Goal: Task Accomplishment & Management: Manage account settings

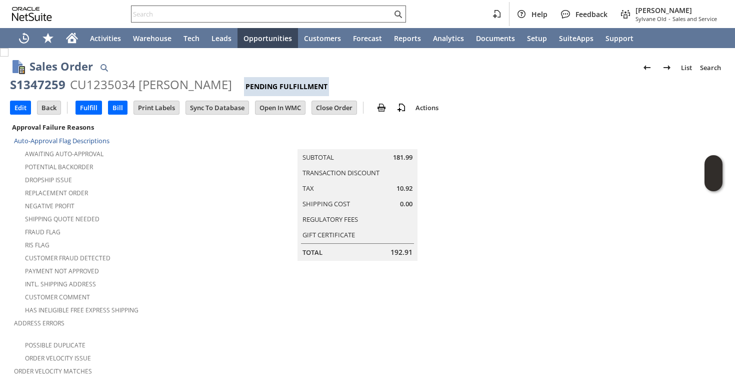
click at [348, 12] on input "text" at bounding box center [262, 14] width 261 height 12
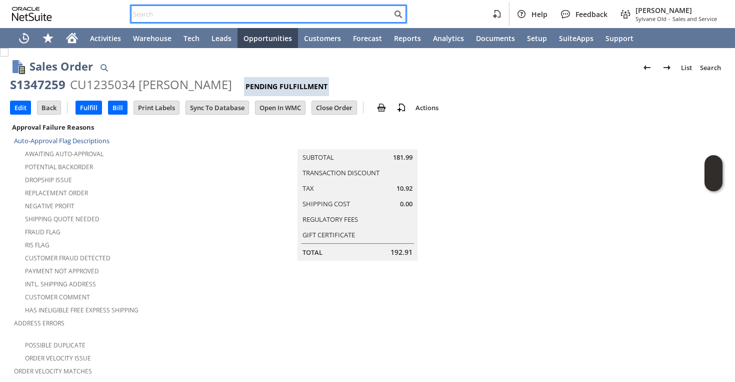
paste input "6094649096"
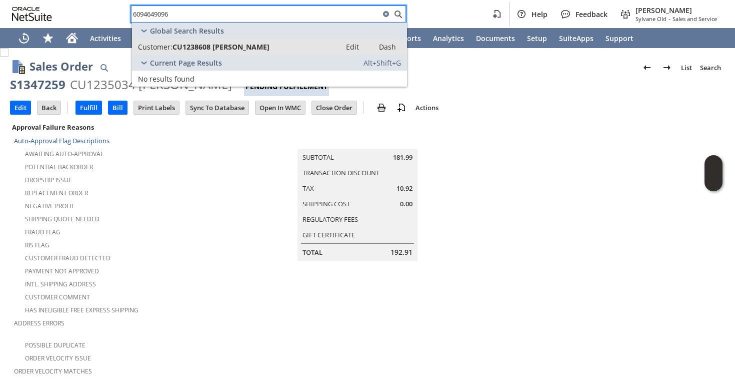
type input "6094649096"
click at [322, 43] on div "Customer: CU1238608 Uzoma Monye" at bounding box center [236, 47] width 197 height 10
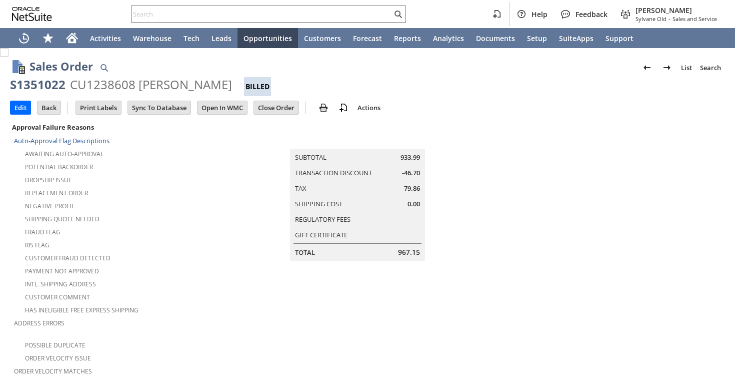
scroll to position [654, 0]
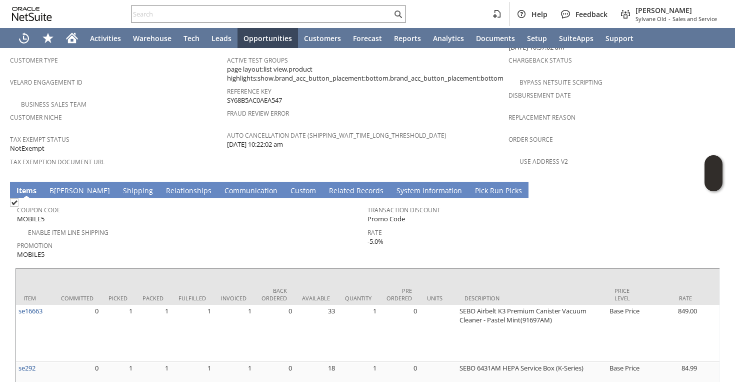
click at [121, 186] on link "S hipping" at bounding box center [138, 191] width 35 height 11
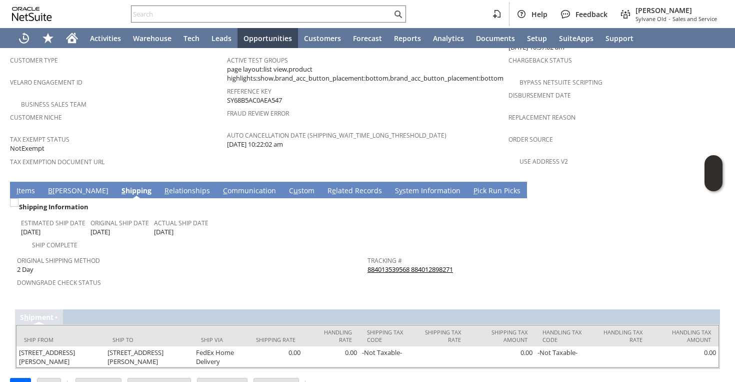
click at [438, 265] on link "884013539568 884012898271" at bounding box center [411, 269] width 86 height 9
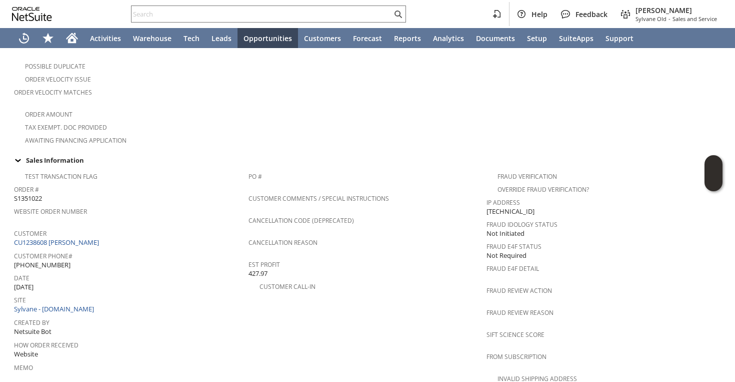
scroll to position [290, 0]
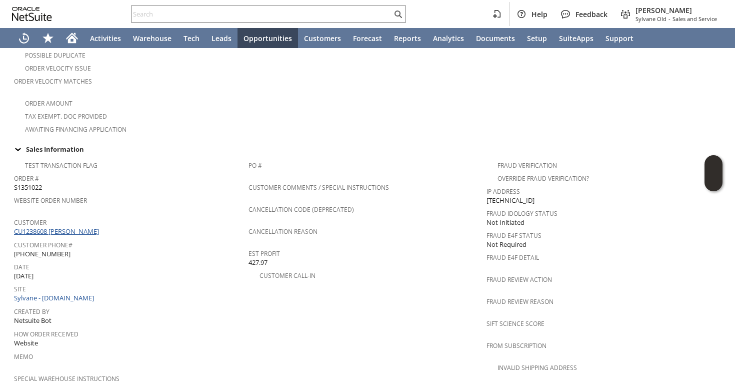
click at [88, 227] on link "CU1238608 [PERSON_NAME]" at bounding box center [58, 231] width 88 height 9
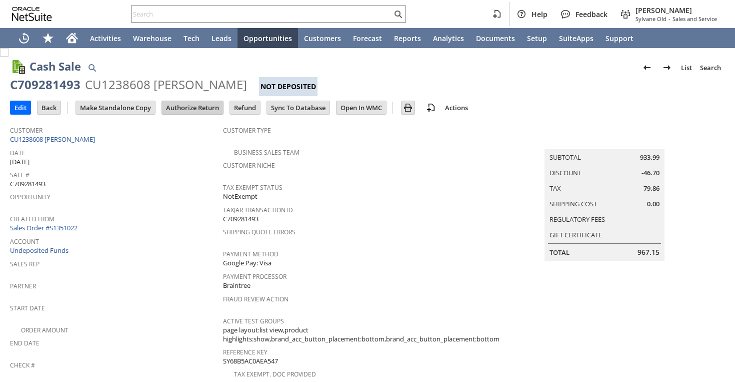
click at [202, 107] on input "Authorize Return" at bounding box center [192, 107] width 61 height 13
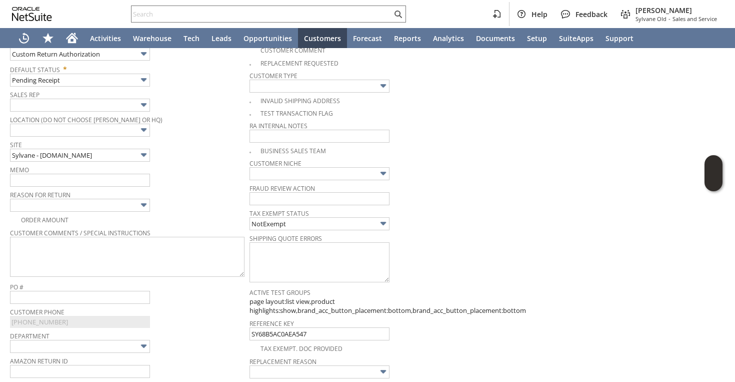
scroll to position [180, 0]
click at [98, 200] on span "Reason For Return" at bounding box center [127, 195] width 235 height 11
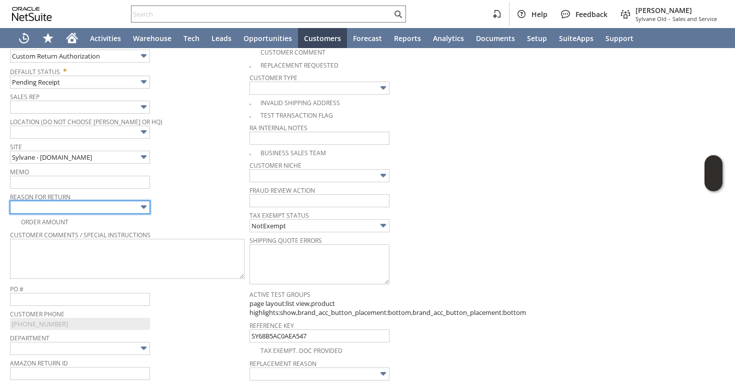
click at [91, 204] on input "text" at bounding box center [80, 207] width 140 height 13
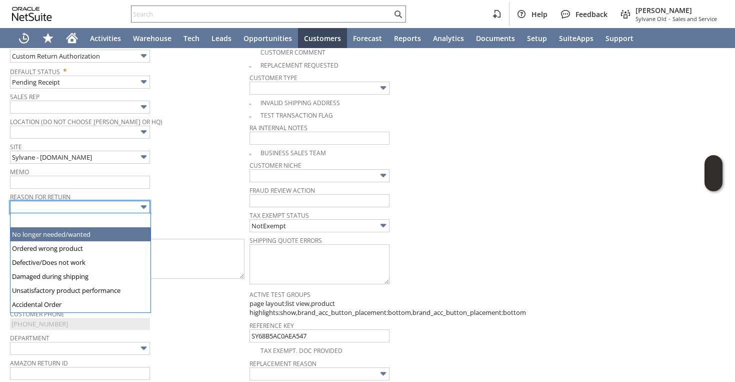
type input "No longer needed/wanted"
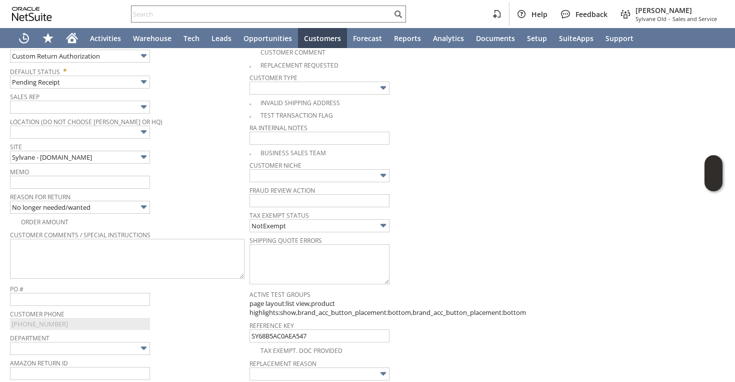
click at [92, 173] on span "Memo" at bounding box center [127, 170] width 235 height 11
click at [90, 176] on input "text" at bounding box center [80, 182] width 140 height 13
type input "n"
type input "b"
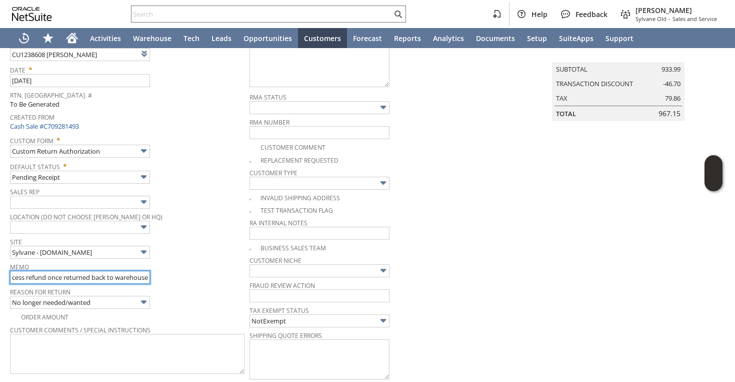
scroll to position [0, 0]
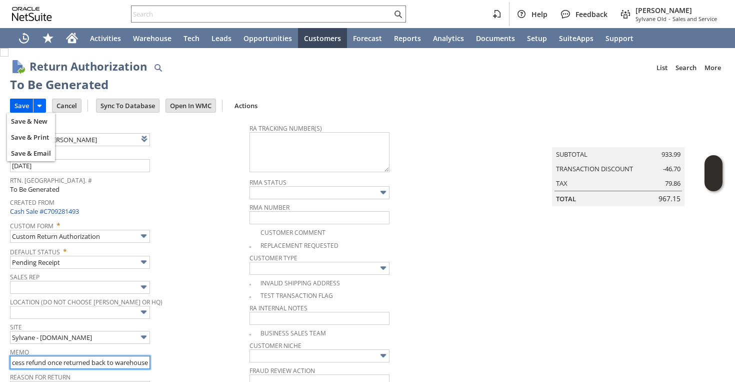
type input "Delay on delivery | will intercept | process refund once returned back to wareh…"
click at [24, 105] on input "Save" at bounding box center [22, 105] width 23 height 13
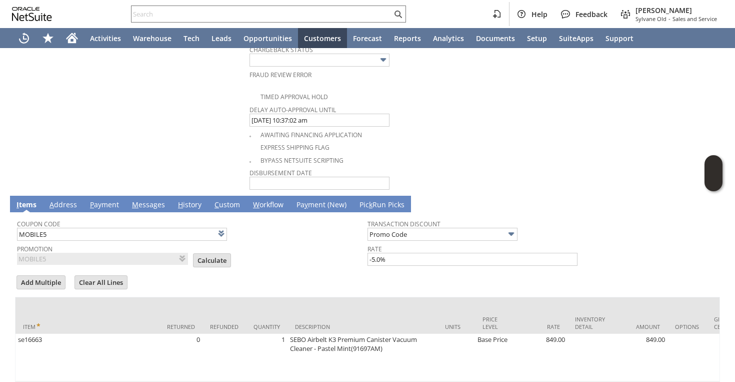
scroll to position [651, 0]
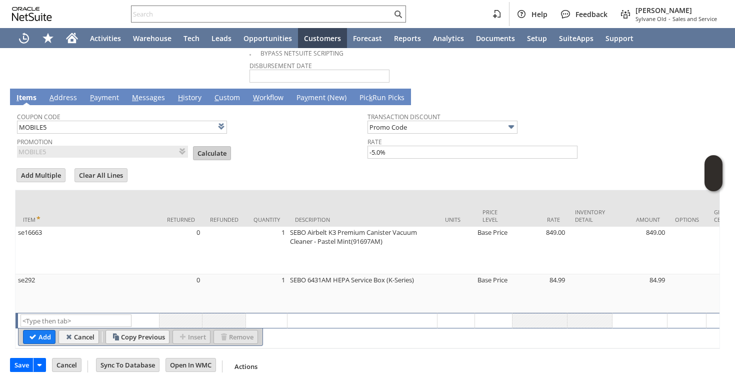
click at [212, 147] on input "Calculate" at bounding box center [212, 153] width 37 height 13
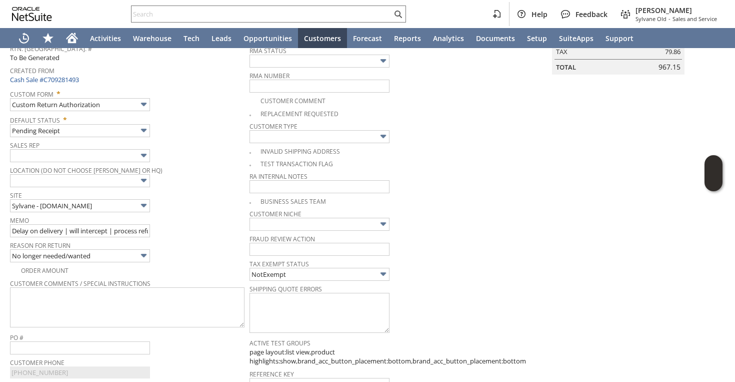
scroll to position [0, 0]
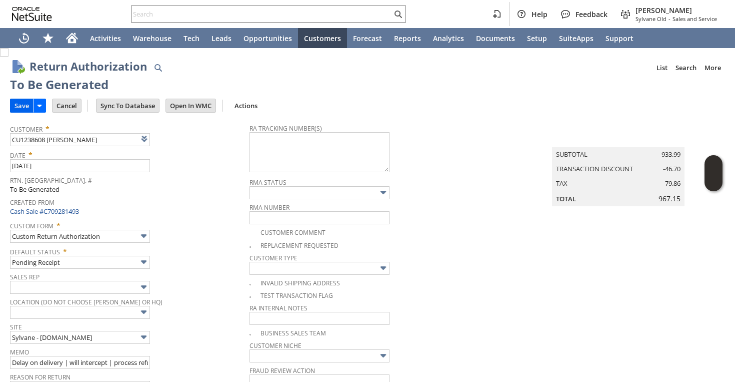
click at [23, 105] on input "Save" at bounding box center [22, 105] width 23 height 13
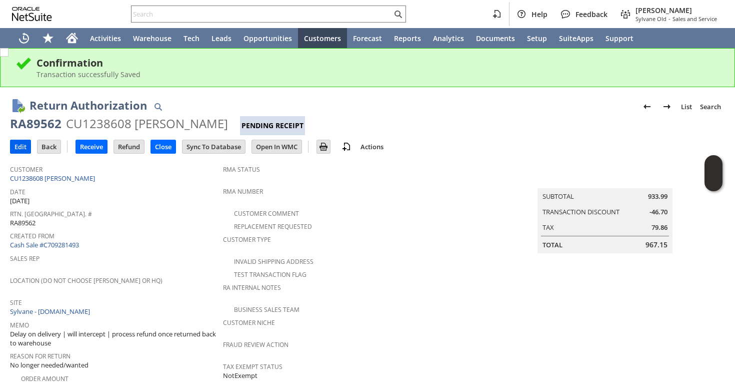
click at [25, 142] on input "Edit" at bounding box center [21, 146] width 20 height 13
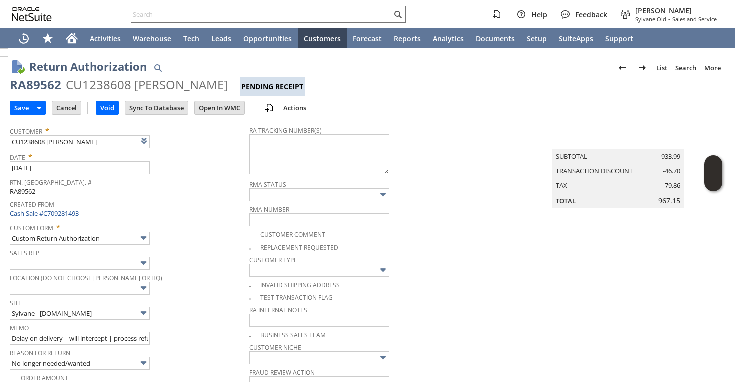
type input "Add"
type input "Copy Previous"
click at [53, 209] on link "Cash Sale #C709281493" at bounding box center [44, 213] width 69 height 9
click at [276, 160] on textarea at bounding box center [320, 154] width 140 height 40
paste textarea "884013539568 884012898271"
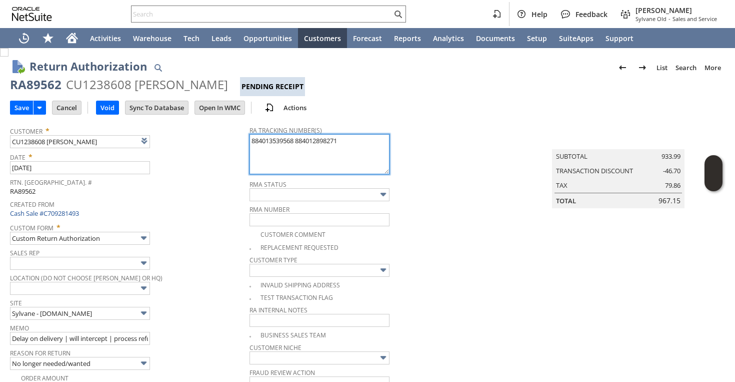
click at [290, 142] on textarea "884013539568 884012898271" at bounding box center [320, 154] width 140 height 40
type textarea "884013539568 & 884012898271"
click at [22, 99] on td "Save" at bounding box center [31, 107] width 42 height 19
click at [22, 106] on input "Save" at bounding box center [22, 107] width 23 height 13
click at [257, 143] on textarea "884013539568 & 884012898271" at bounding box center [320, 154] width 140 height 40
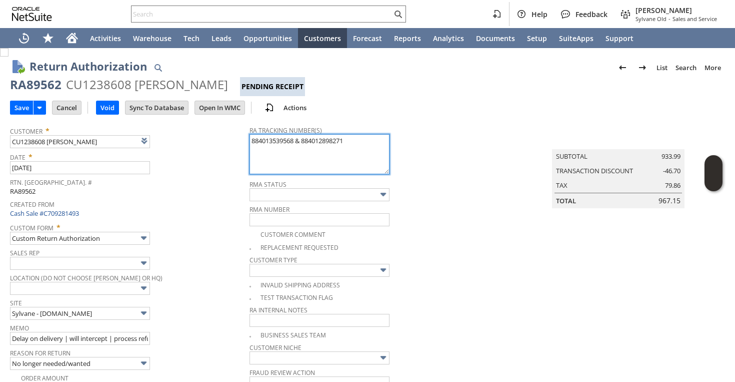
click at [257, 143] on textarea "884013539568 & 884012898271" at bounding box center [320, 154] width 140 height 40
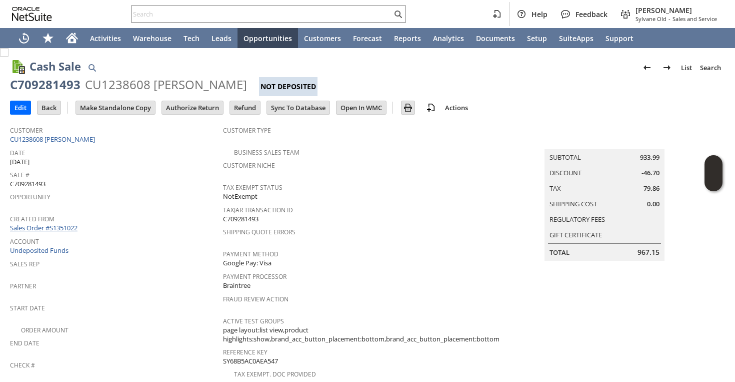
click at [52, 224] on link "Sales Order #S1351022" at bounding box center [45, 227] width 70 height 9
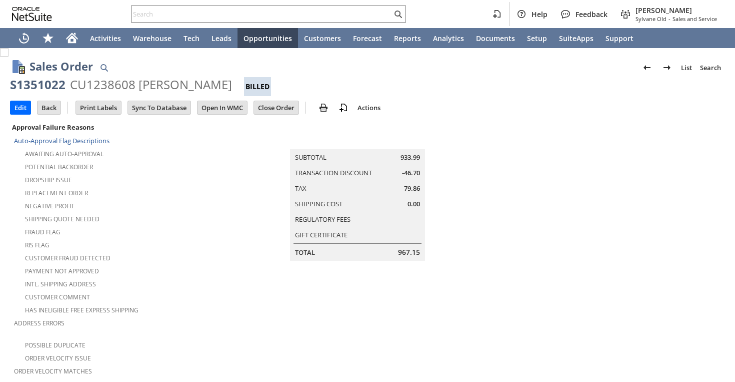
scroll to position [654, 0]
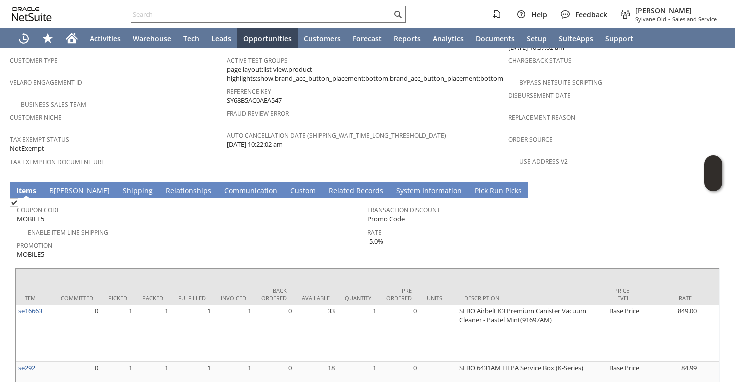
click at [121, 186] on link "S hipping" at bounding box center [138, 191] width 35 height 11
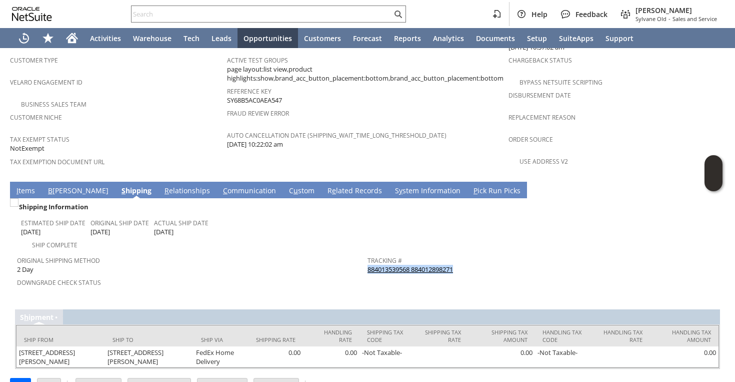
drag, startPoint x: 466, startPoint y: 237, endPoint x: 368, endPoint y: 242, distance: 97.6
click at [368, 253] on div "Tracking # 884013539568 884012898271" at bounding box center [541, 263] width 346 height 21
copy link "884013539568 884012898271"
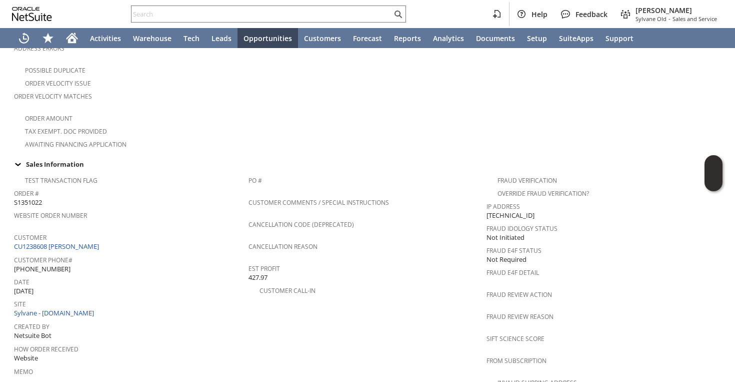
scroll to position [0, 0]
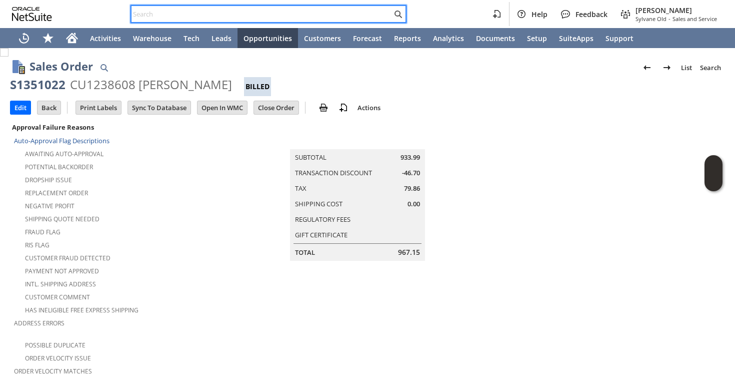
click at [223, 19] on input "text" at bounding box center [262, 14] width 261 height 12
paste input "9843013050"
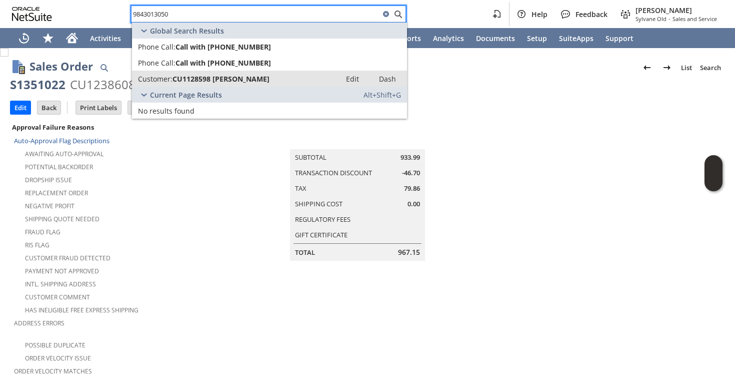
type input "9843013050"
click at [189, 75] on span "CU1128598 Nicholas Basil" at bounding box center [221, 79] width 97 height 10
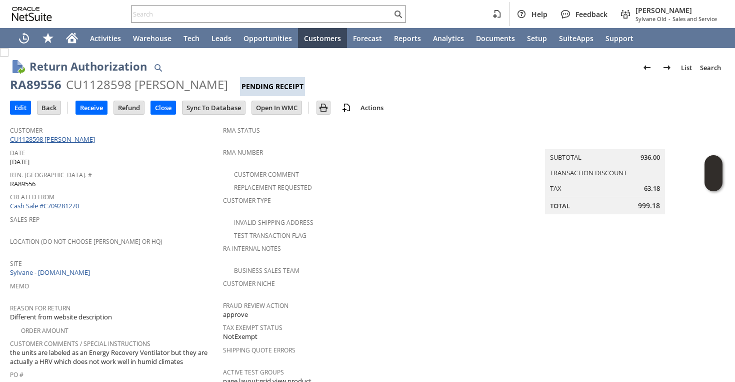
click at [82, 137] on link "CU1128598 Nicholas Basil" at bounding box center [54, 139] width 88 height 9
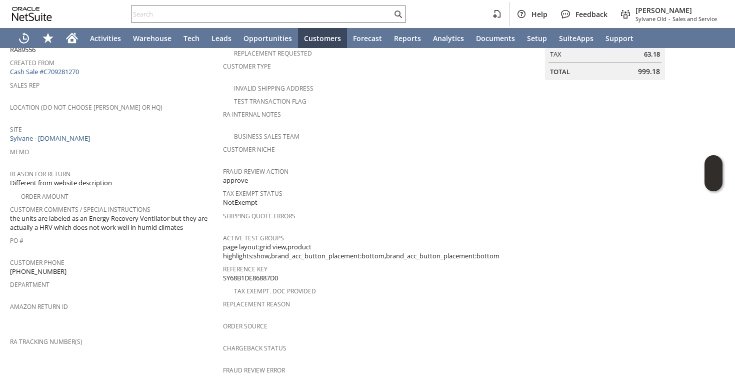
scroll to position [199, 0]
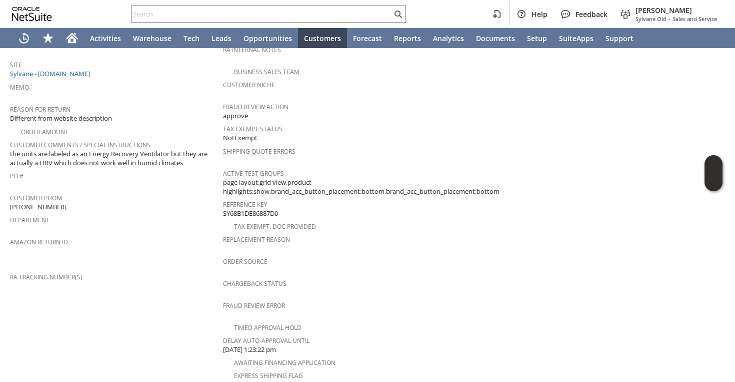
click at [50, 202] on span "[PHONE_NUMBER]" at bounding box center [38, 207] width 57 height 10
copy tbody "[PHONE_NUMBER]"
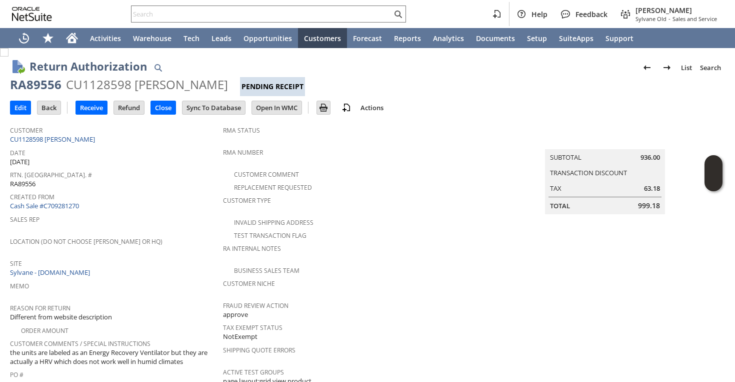
click at [41, 89] on div "RA89556" at bounding box center [36, 85] width 52 height 16
copy div "RA89556"
click at [15, 110] on input "Edit" at bounding box center [21, 107] width 20 height 13
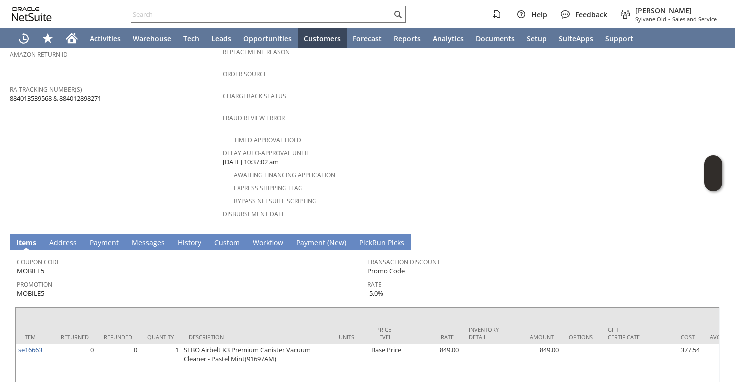
scroll to position [500, 0]
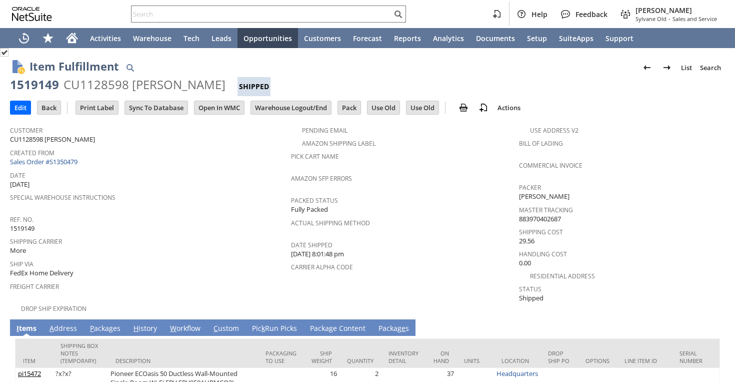
scroll to position [71, 0]
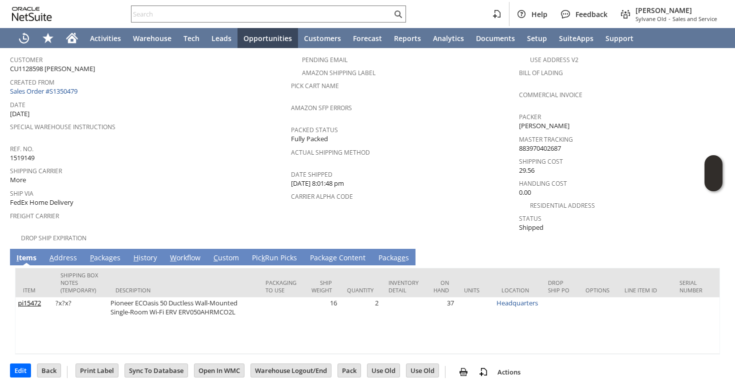
click at [110, 253] on link "P ackages" at bounding box center [106, 258] width 36 height 11
click at [104, 253] on link "P ackages" at bounding box center [106, 258] width 36 height 11
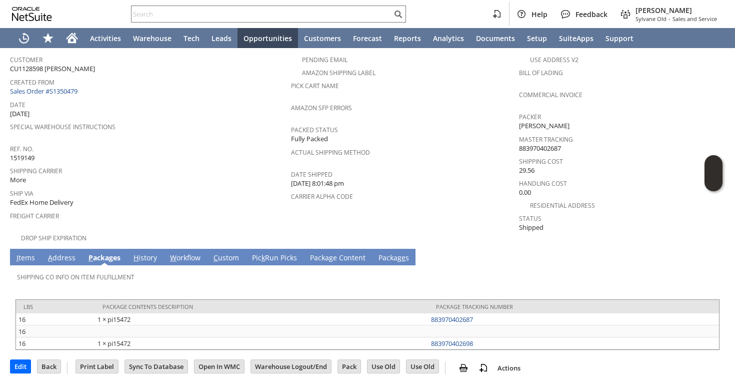
scroll to position [66, 0]
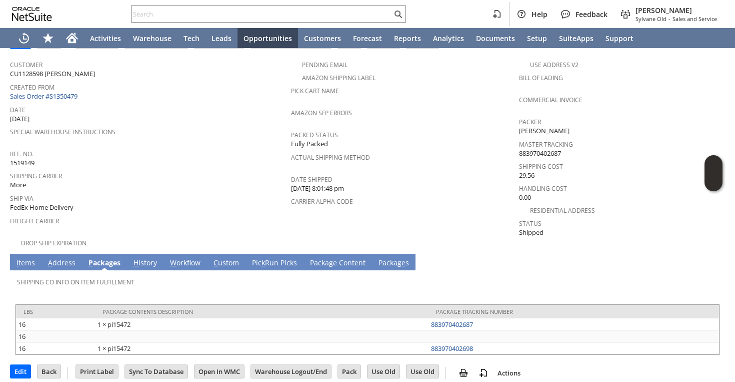
click at [64, 258] on link "A ddress" at bounding box center [62, 263] width 33 height 11
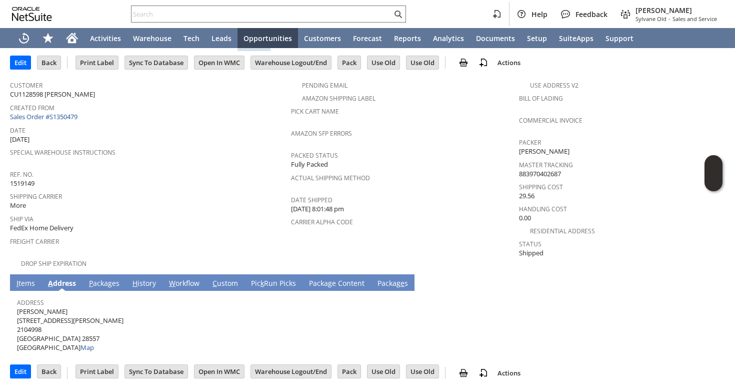
click at [42, 307] on span "Nicholas Basil 1204 Avery St 2104998 Morehead City NC 28557 United States Map" at bounding box center [70, 330] width 107 height 46
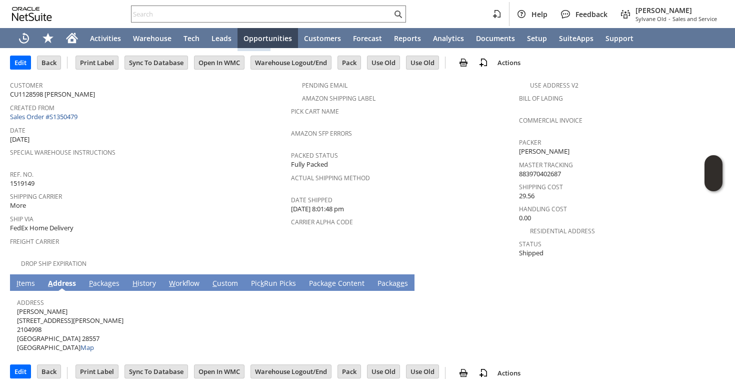
click at [42, 307] on span "Nicholas Basil 1204 Avery St 2104998 Morehead City NC 28557 United States Map" at bounding box center [70, 330] width 107 height 46
copy span "[PERSON_NAME]"
click at [50, 307] on span "Nicholas Basil 1204 Avery St 2104998 Morehead City NC 28557 United States Map" at bounding box center [70, 330] width 107 height 46
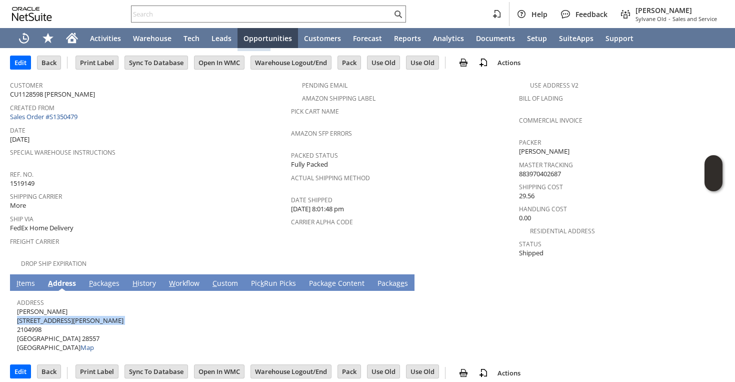
copy span "1204 Avery St"
drag, startPoint x: 75, startPoint y: 328, endPoint x: 97, endPoint y: 328, distance: 21.5
click at [97, 328] on div "Address Nicholas Basil 1204 Avery St 2104998 Morehead City NC 28557 United Stat…" at bounding box center [365, 323] width 696 height 57
copy span "28557 United States Map"
click at [90, 330] on span "Nicholas Basil 1204 Avery St 2104998 Morehead City NC 28557 United States Map" at bounding box center [70, 330] width 107 height 46
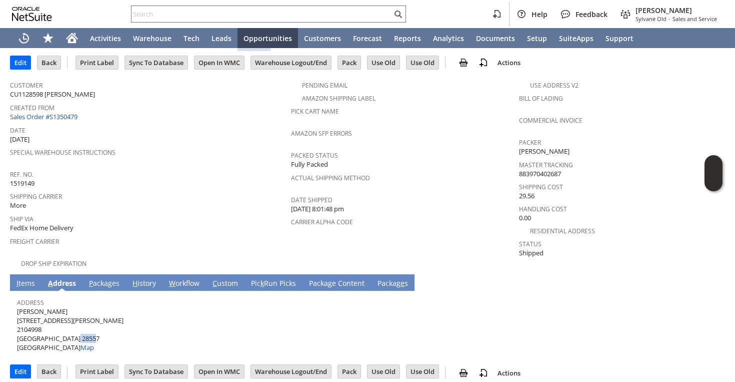
drag, startPoint x: 92, startPoint y: 330, endPoint x: 73, endPoint y: 329, distance: 18.5
click at [73, 329] on span "Nicholas Basil 1204 Avery St 2104998 Morehead City NC 28557 United States Map" at bounding box center [70, 330] width 107 height 46
copy span "28557"
click at [102, 278] on link "P ackages" at bounding box center [105, 283] width 36 height 11
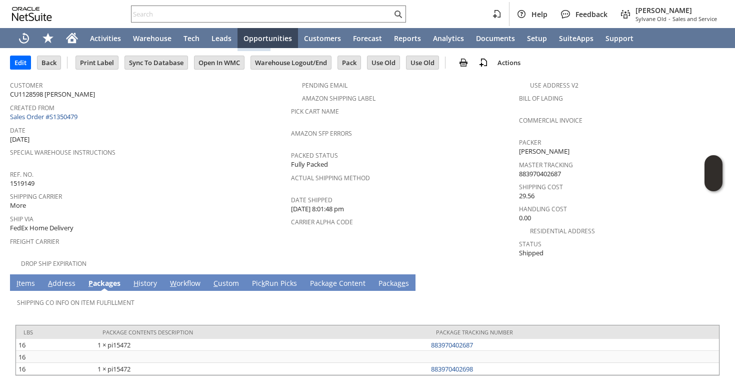
click at [31, 278] on link "I tems" at bounding box center [26, 283] width 24 height 11
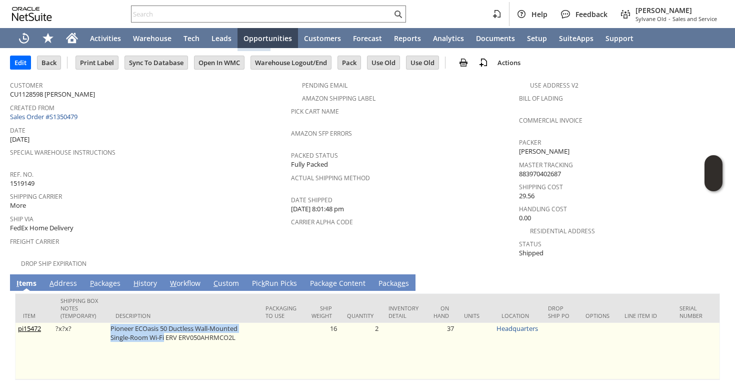
copy td "Pioneer ECOasis 50 Ductless Wall-Mounted Single-Room Wi-Fi"
drag, startPoint x: 111, startPoint y: 318, endPoint x: 166, endPoint y: 328, distance: 55.9
click at [166, 328] on td "Pioneer ECOasis 50 Ductless Wall-Mounted Single-Room Wi-Fi ERV ERV050AHRMCO2L" at bounding box center [183, 351] width 150 height 57
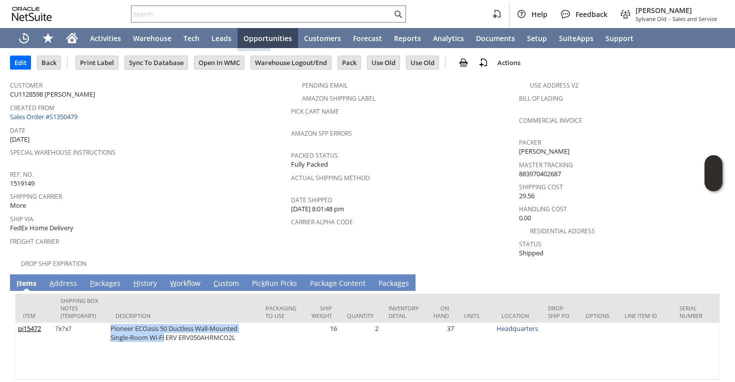
click at [93, 278] on span "P" at bounding box center [92, 283] width 4 height 10
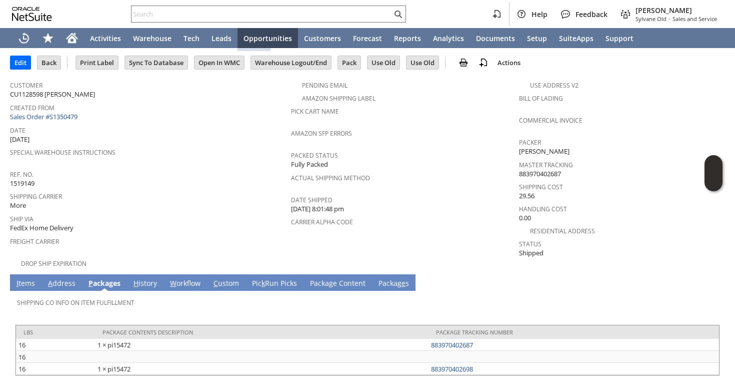
click at [107, 278] on link "P ackages" at bounding box center [104, 283] width 37 height 11
click at [23, 278] on link "I tems" at bounding box center [26, 283] width 24 height 11
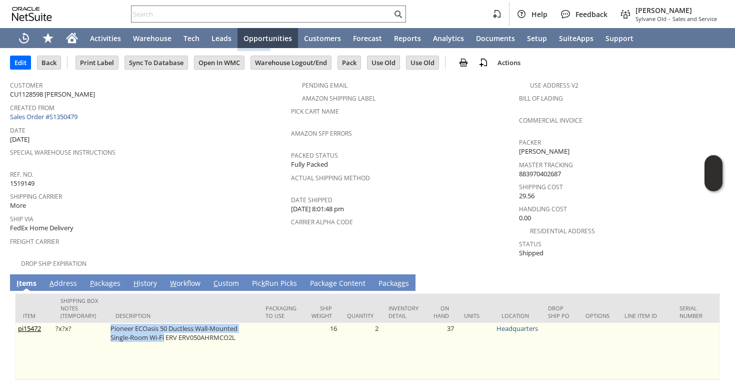
click at [169, 331] on td "Pioneer ECOasis 50 Ductless Wall-Mounted Single-Room Wi-Fi ERV ERV050AHRMCO2L" at bounding box center [183, 351] width 150 height 57
drag, startPoint x: 163, startPoint y: 331, endPoint x: 249, endPoint y: 328, distance: 86.1
click at [249, 328] on td "Pioneer ECOasis 50 Ductless Wall-Mounted Single-Room Wi-Fi ERV ERV050AHRMCO2L" at bounding box center [183, 351] width 150 height 57
copy td "i ERV ERV050AHRMCO2L"
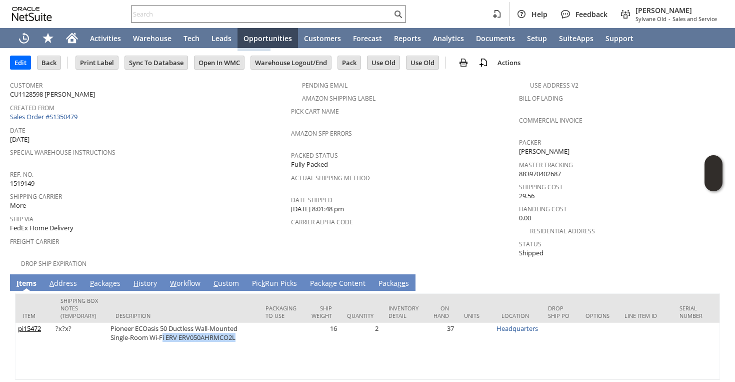
click at [322, 14] on input "text" at bounding box center [262, 14] width 261 height 12
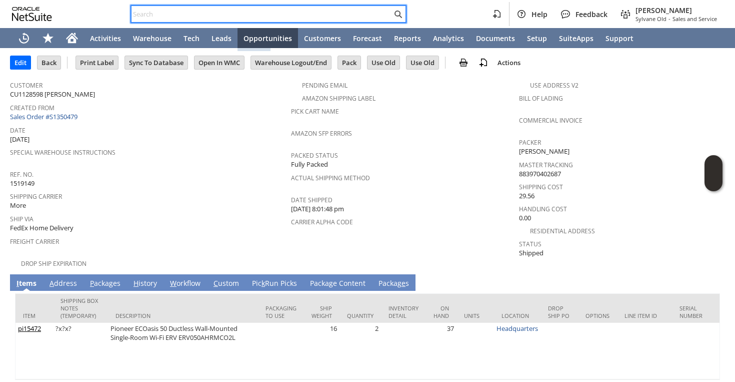
paste input "5414082783"
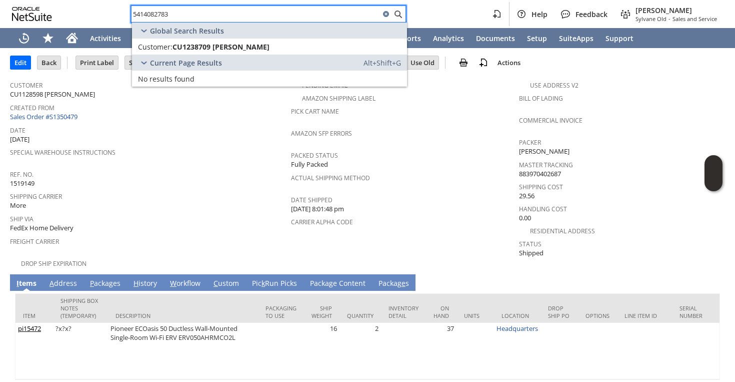
type input "5414082783"
click at [266, 48] on div "Customer: CU1238709 Terry Strayer" at bounding box center [236, 47] width 197 height 10
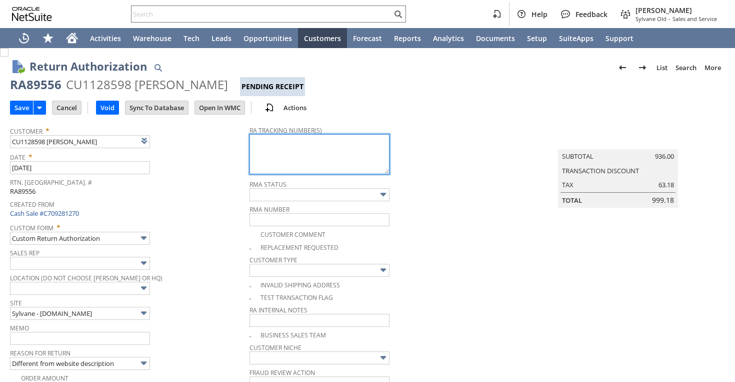
click at [250, 152] on textarea at bounding box center [320, 154] width 140 height 40
type input "Add"
type input "Copy Previous"
paste textarea "791930189546"
paste textarea "791930190480"
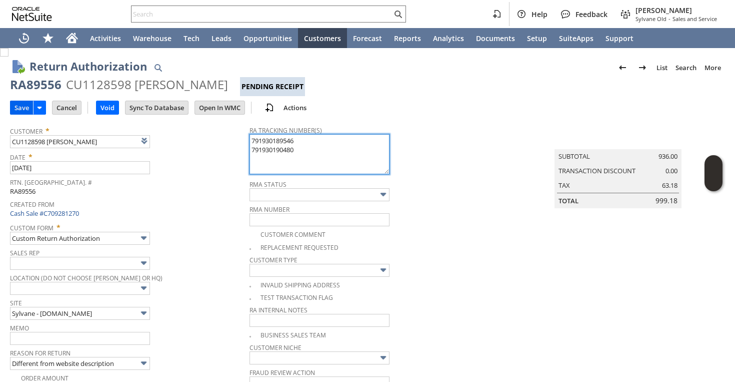
type textarea "791930189546 791930190480"
click at [20, 112] on input "Save" at bounding box center [22, 107] width 23 height 13
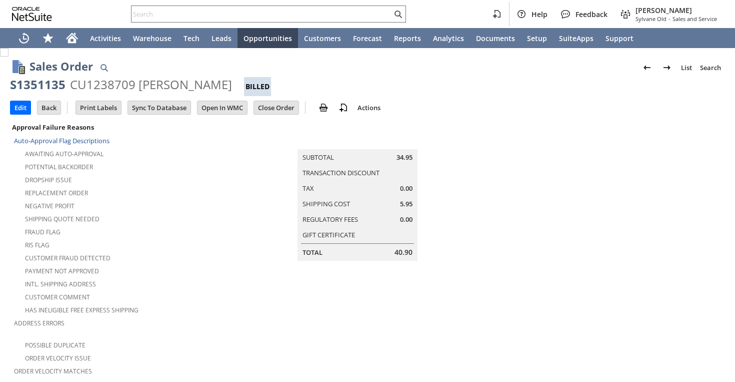
scroll to position [660, 0]
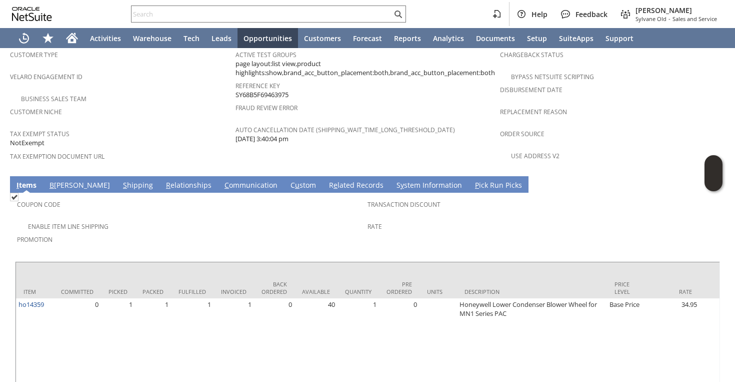
click at [121, 180] on link "S hipping" at bounding box center [138, 185] width 35 height 11
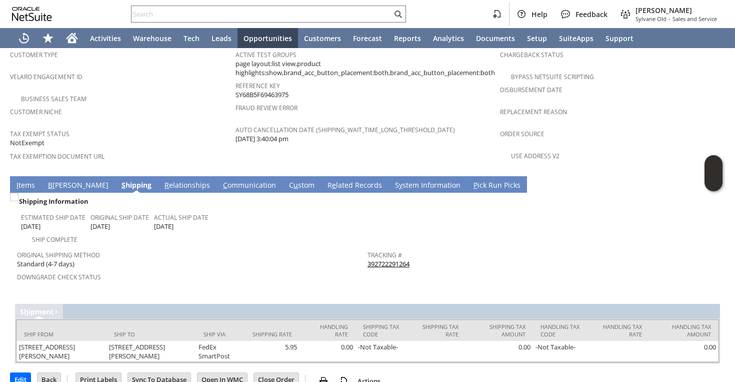
scroll to position [648, 0]
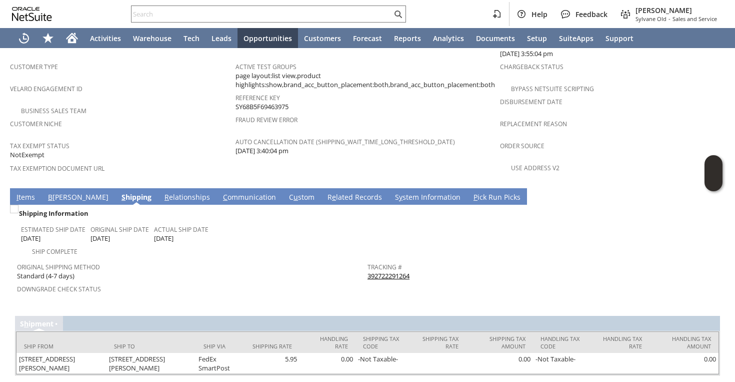
click at [389, 271] on link "392722291264" at bounding box center [389, 275] width 42 height 9
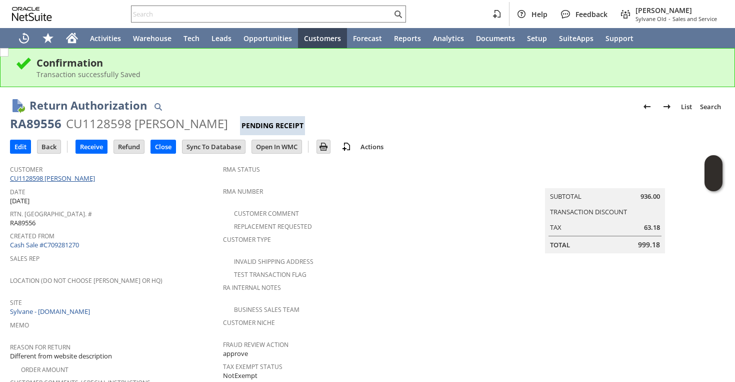
click at [63, 179] on link "CU1128598 [PERSON_NAME]" at bounding box center [54, 178] width 88 height 9
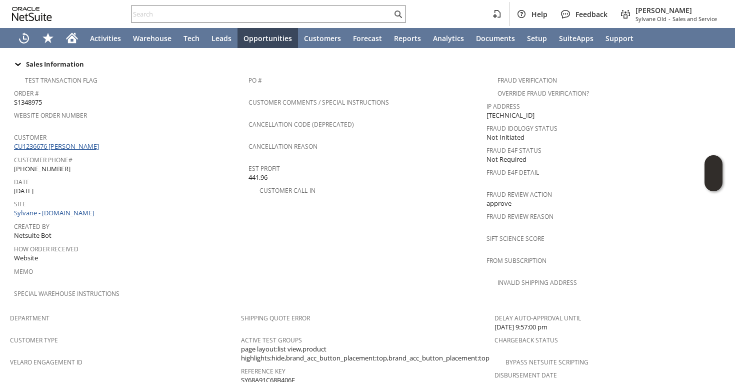
scroll to position [373, 0]
click at [78, 143] on link "CU1236676 [PERSON_NAME]" at bounding box center [58, 147] width 88 height 9
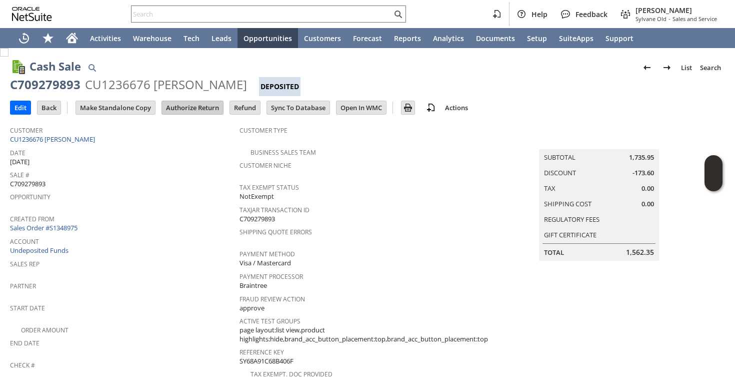
click at [199, 109] on input "Authorize Return" at bounding box center [192, 107] width 61 height 13
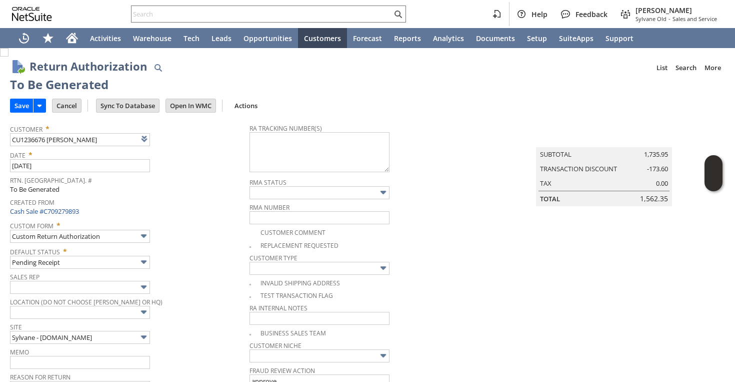
scroll to position [679, 0]
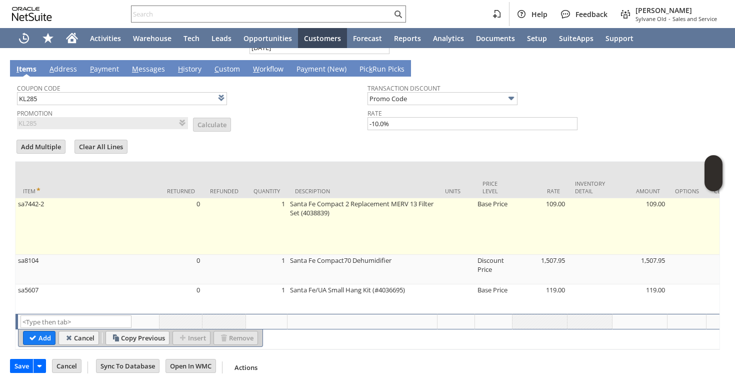
click at [201, 208] on td "0" at bounding box center [181, 226] width 43 height 57
type input "sa7442-2"
type input "OK"
type input "Make Copy"
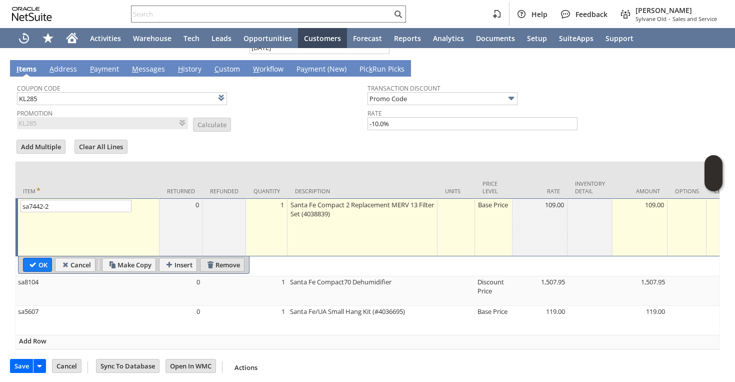
click at [220, 263] on input "Remove" at bounding box center [223, 264] width 44 height 13
type input "sa8104"
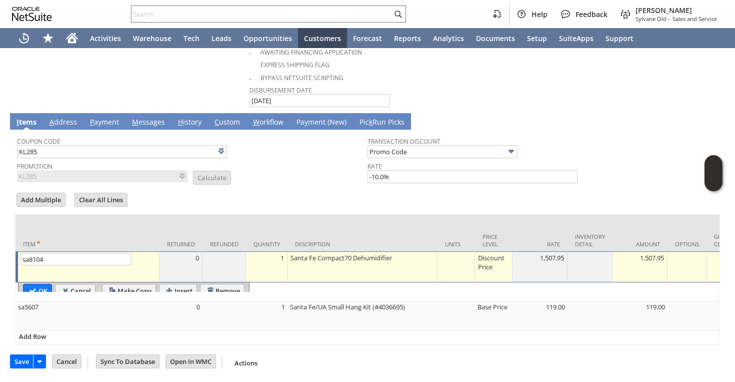
scroll to position [623, 0]
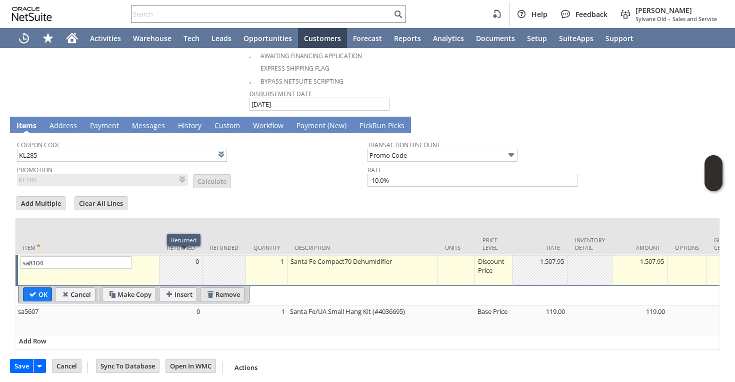
click at [229, 292] on input "Remove" at bounding box center [223, 294] width 44 height 13
type input "sa5607"
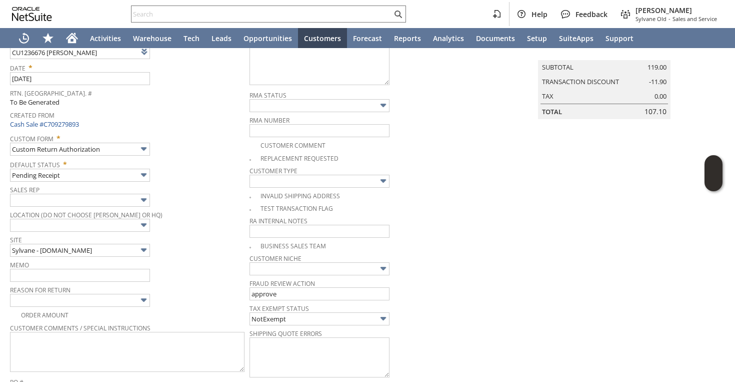
scroll to position [62, 0]
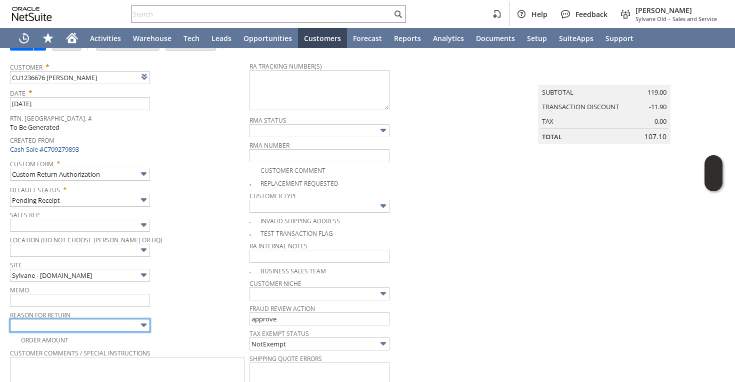
click at [64, 320] on input "text" at bounding box center [80, 325] width 140 height 13
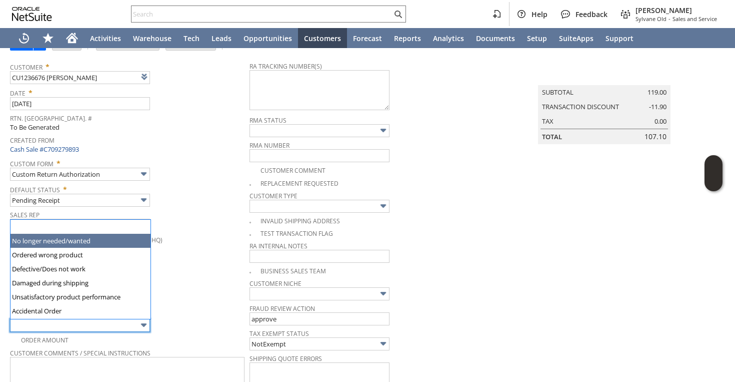
type input "No longer needed/wanted"
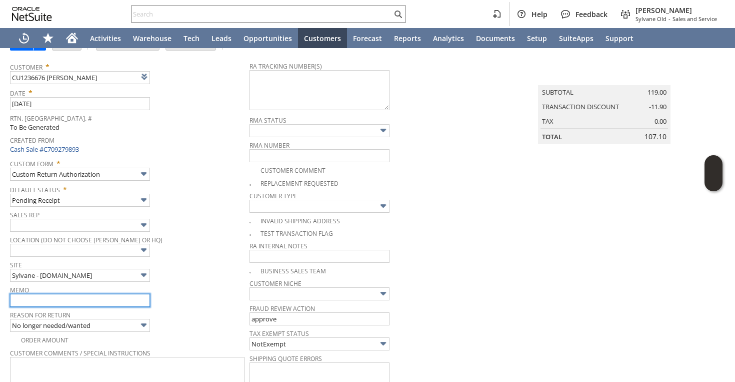
click at [58, 298] on input "text" at bounding box center [80, 300] width 140 height 13
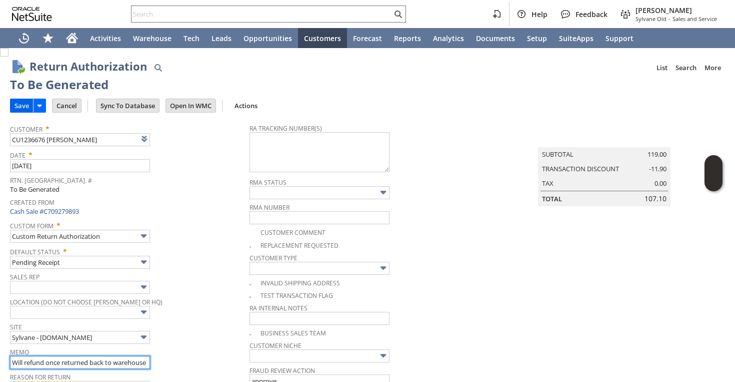
type input "Will refund once returned back to warehouse"
click at [17, 107] on input "Save" at bounding box center [22, 105] width 23 height 13
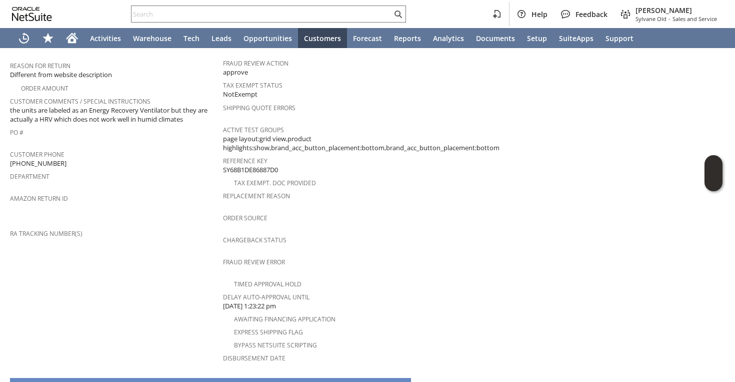
scroll to position [422, 0]
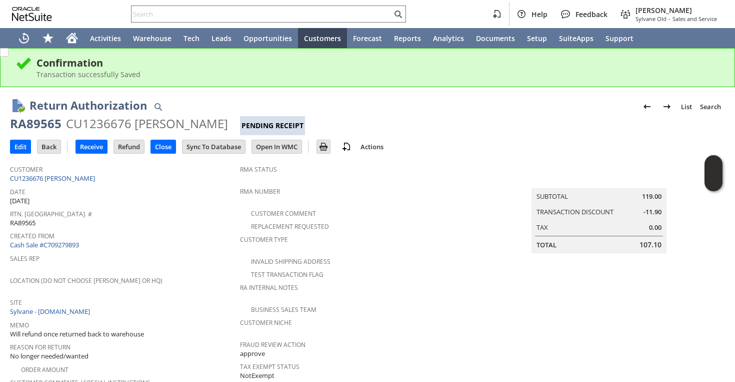
scroll to position [60, 0]
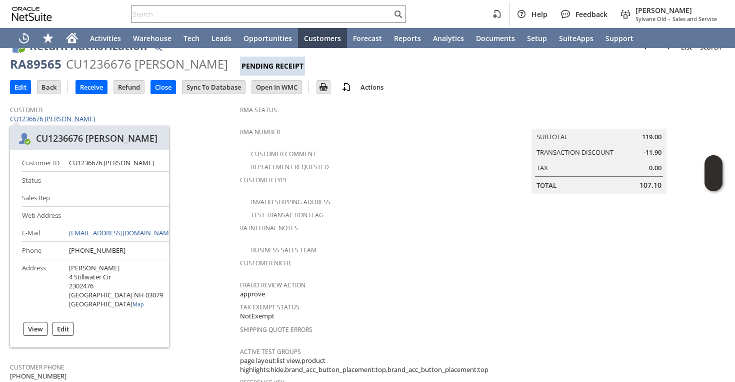
click at [80, 120] on link "CU1236676 [PERSON_NAME]" at bounding box center [54, 118] width 88 height 9
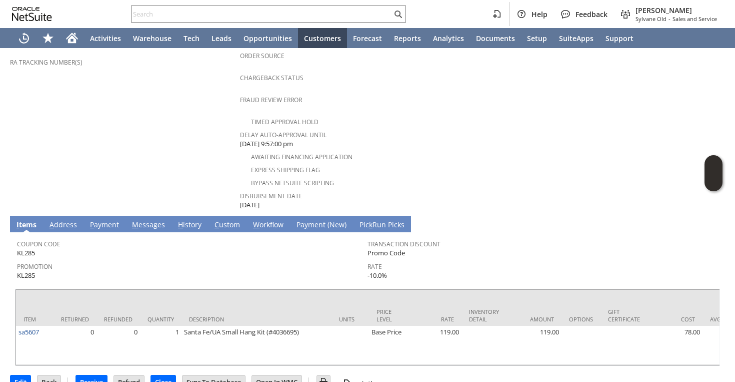
click at [66, 220] on link "A ddress" at bounding box center [63, 225] width 33 height 11
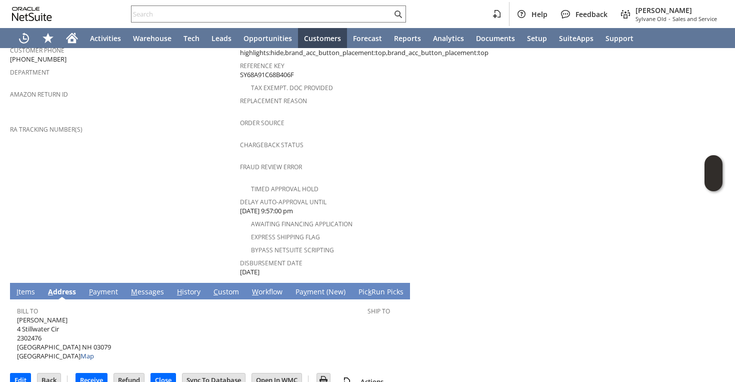
click at [44, 315] on span "Anna C Stuart 4 Stillwater Cir 2302476 Salem NH 03079 United States Map" at bounding box center [64, 338] width 94 height 46
copy span "Anna C Stuart"
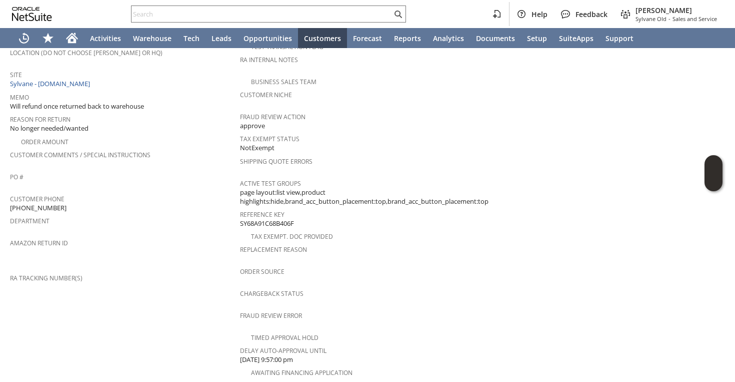
scroll to position [223, 0]
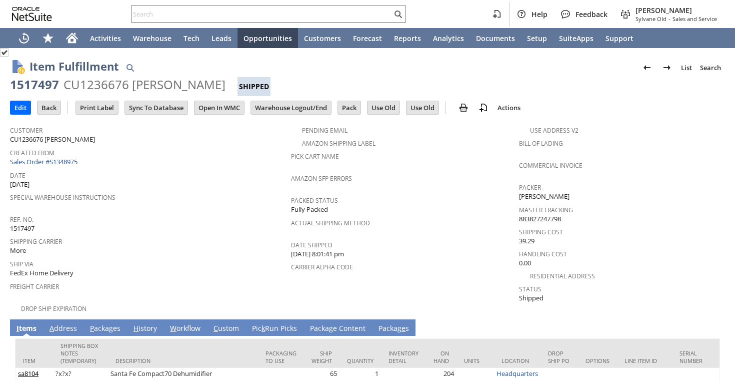
scroll to position [44, 0]
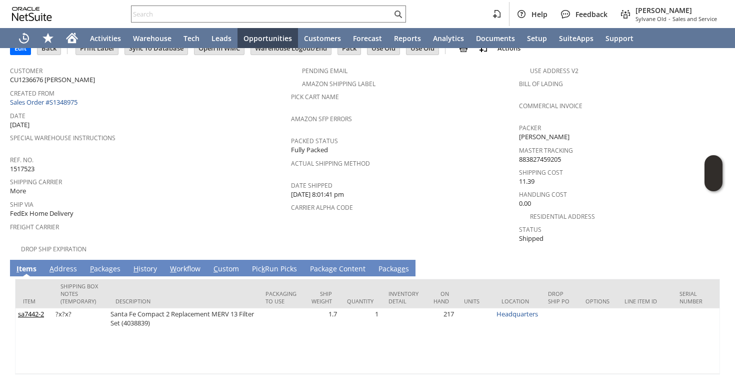
scroll to position [62, 0]
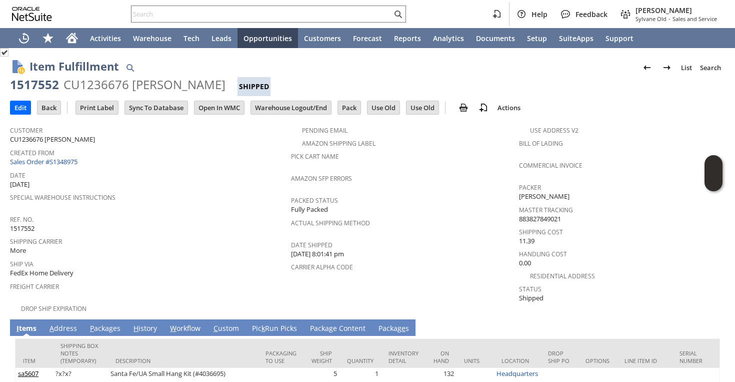
scroll to position [53, 0]
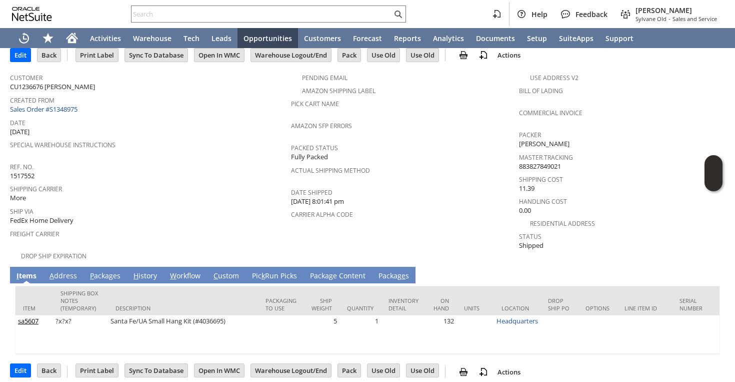
click at [99, 271] on link "P ackages" at bounding box center [106, 276] width 36 height 11
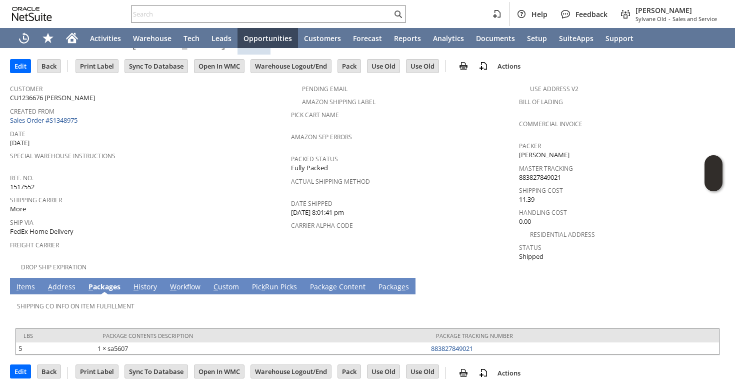
click at [26, 282] on link "I tems" at bounding box center [26, 287] width 24 height 11
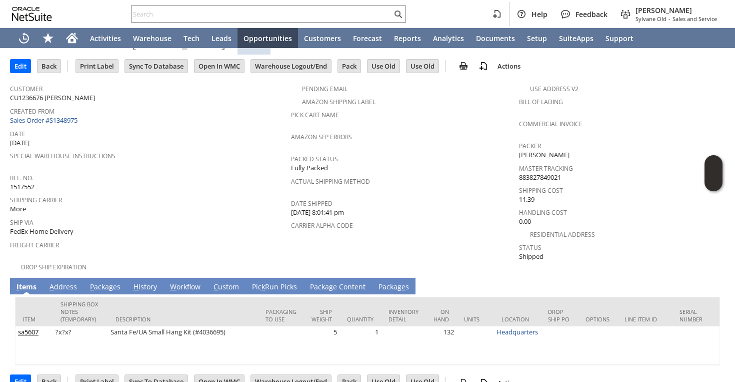
click at [69, 282] on link "A ddress" at bounding box center [63, 287] width 33 height 11
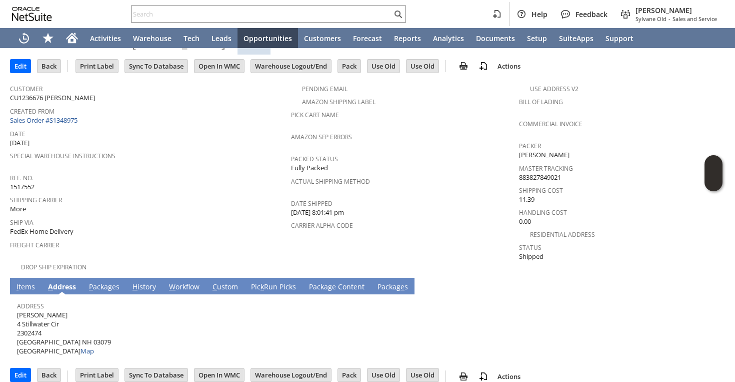
click at [56, 332] on span "[PERSON_NAME] [STREET_ADDRESS] Map" at bounding box center [64, 333] width 94 height 46
copy span "03079"
click at [96, 282] on link "P ackages" at bounding box center [105, 287] width 36 height 11
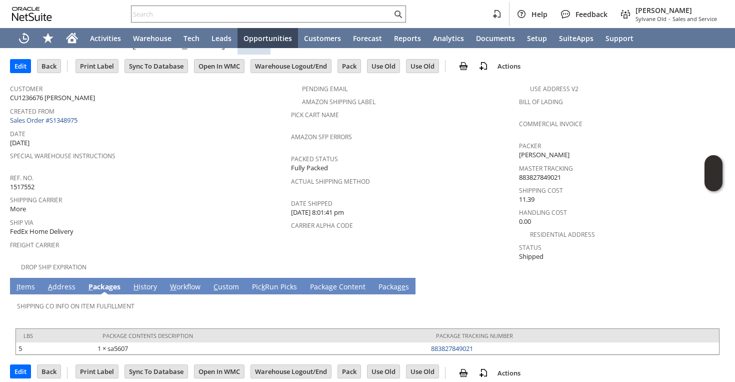
click at [64, 282] on link "A ddress" at bounding box center [62, 287] width 33 height 11
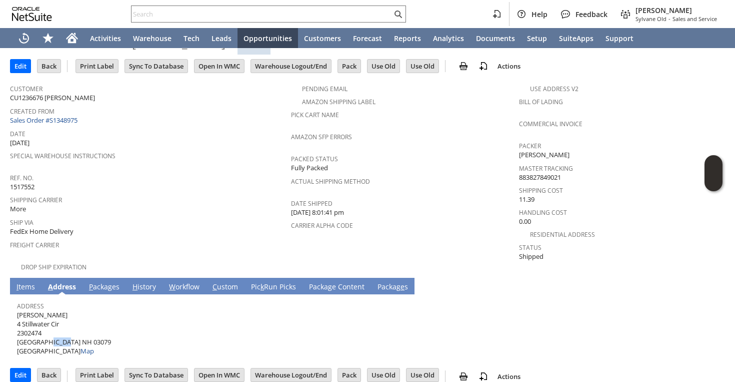
click at [99, 282] on link "P ackages" at bounding box center [105, 287] width 36 height 11
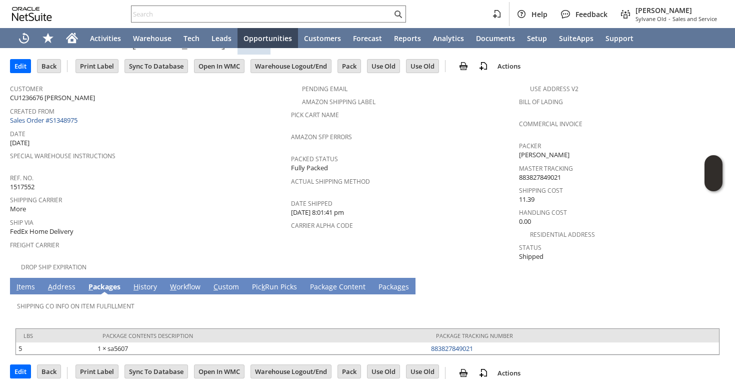
click at [33, 282] on link "I tems" at bounding box center [26, 287] width 24 height 11
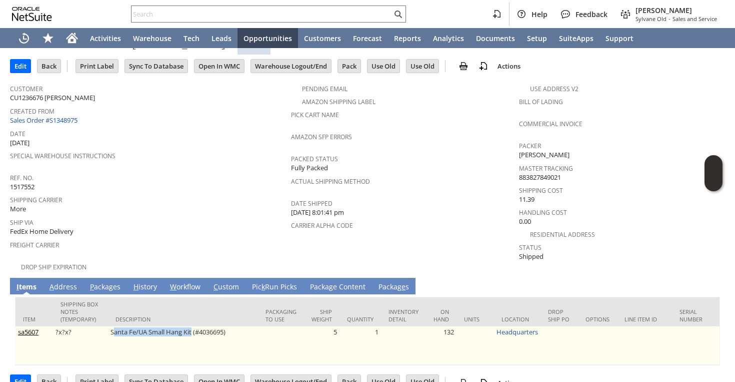
drag, startPoint x: 113, startPoint y: 324, endPoint x: 192, endPoint y: 325, distance: 79.5
click at [192, 326] on td "Santa Fe/UA Small Hang Kit (#4036695)" at bounding box center [183, 345] width 150 height 39
drag, startPoint x: 111, startPoint y: 323, endPoint x: 193, endPoint y: 325, distance: 82.5
click at [193, 326] on td "Santa Fe/UA Small Hang Kit (#4036695)" at bounding box center [183, 345] width 150 height 39
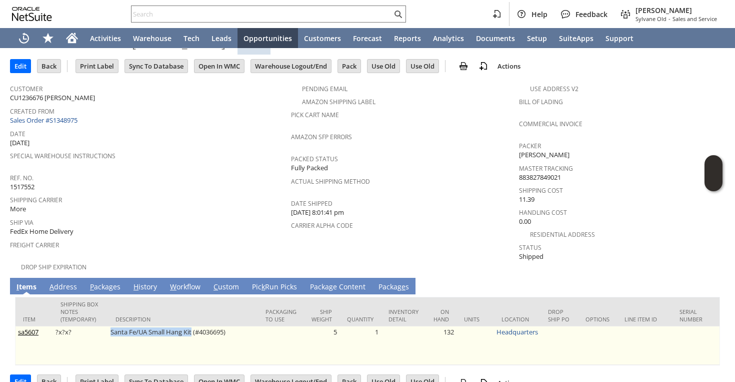
copy td "Santa Fe/UA Small Hang Kit"
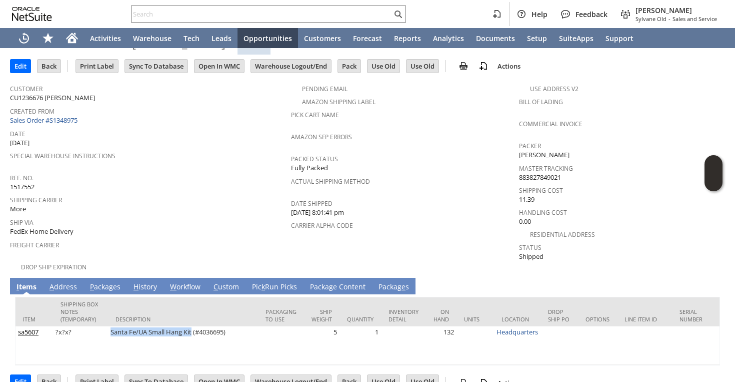
click at [32, 282] on link "I tems" at bounding box center [26, 287] width 25 height 11
click at [58, 282] on link "A ddress" at bounding box center [63, 287] width 33 height 11
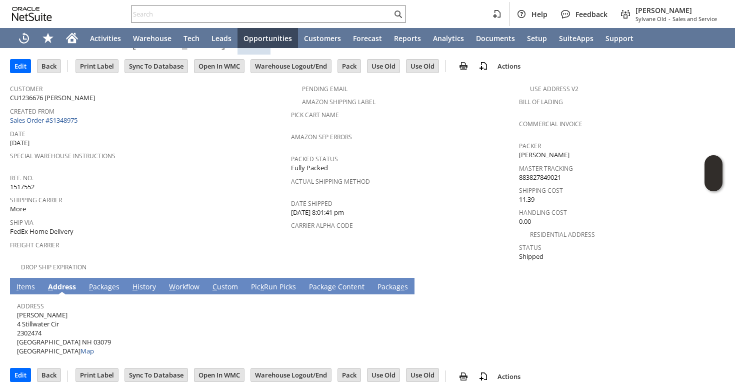
click at [45, 312] on span "Anna Stuart 4 Stillwater Cir 2302474 Salem NH 03079 United States Map" at bounding box center [64, 333] width 94 height 46
copy span "4 Stillwater Cir"
click at [287, 16] on input "text" at bounding box center [262, 14] width 261 height 12
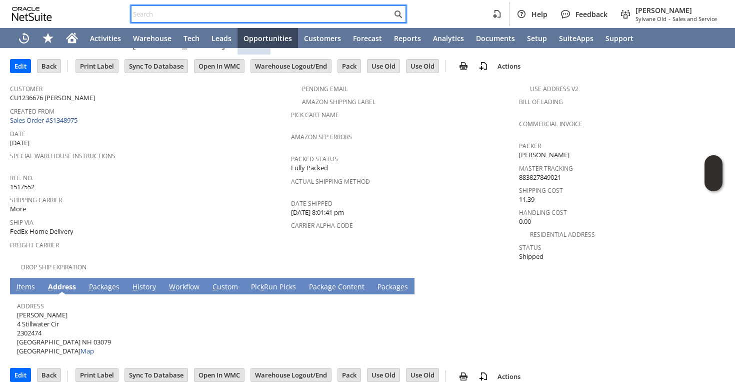
paste input "2161"
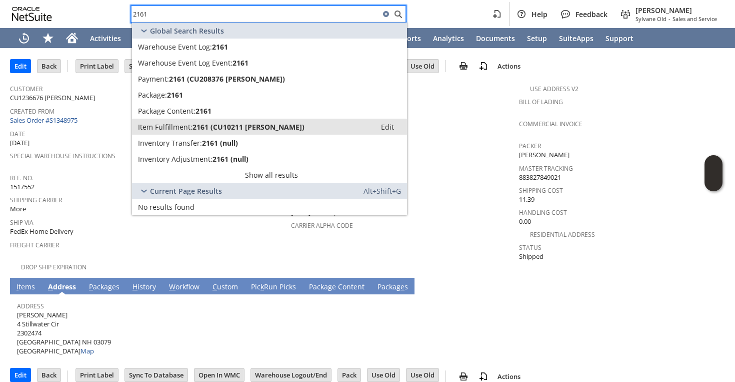
type input "2161"
click at [247, 126] on span "2161 (CU10211 Michelle Blakely)" at bounding box center [249, 127] width 112 height 10
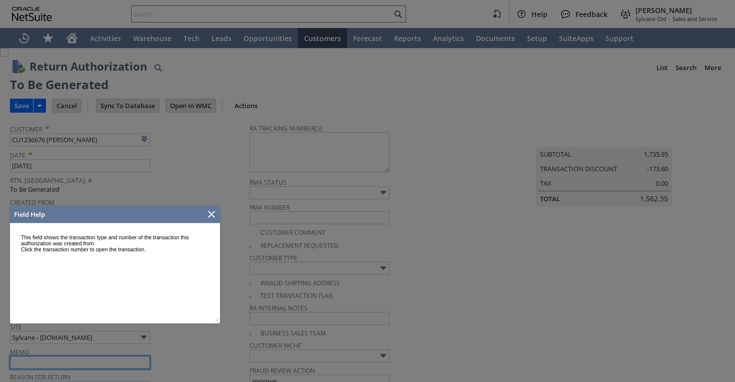
scroll to position [0, 1]
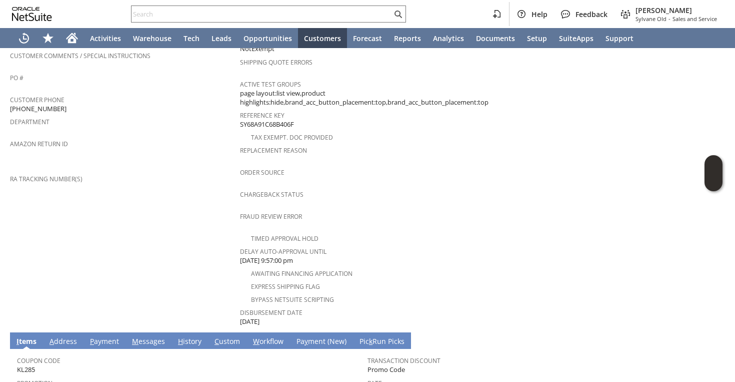
scroll to position [274, 0]
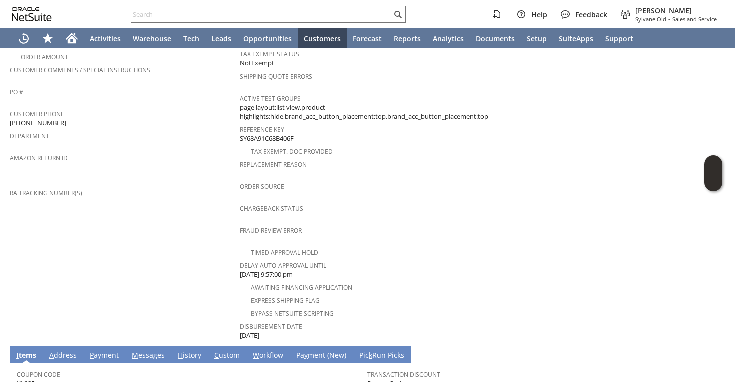
click at [48, 118] on span "[PHONE_NUMBER]" at bounding box center [38, 123] width 57 height 10
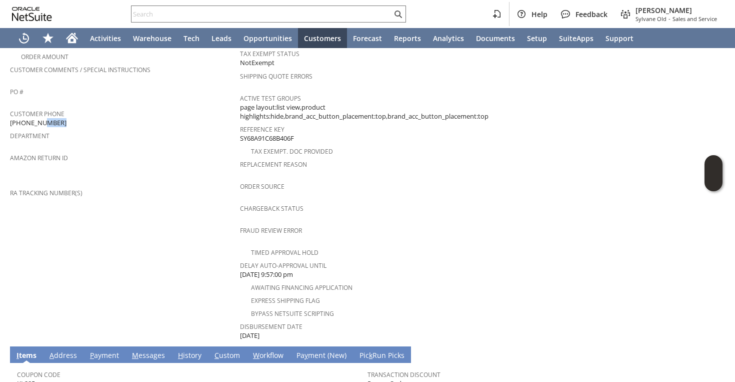
click at [61, 350] on link "A ddress" at bounding box center [63, 355] width 33 height 11
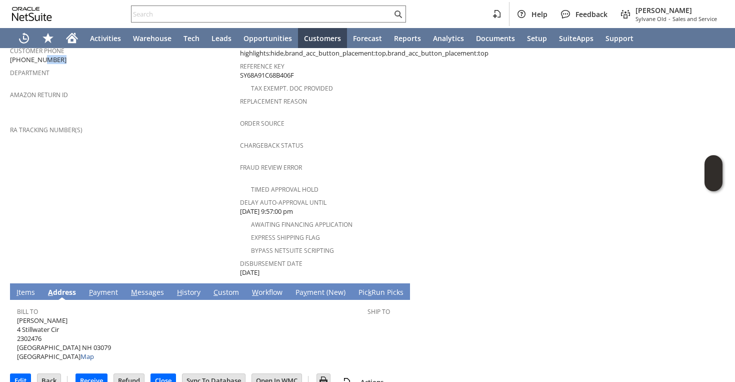
click at [20, 287] on link "I tems" at bounding box center [26, 292] width 24 height 11
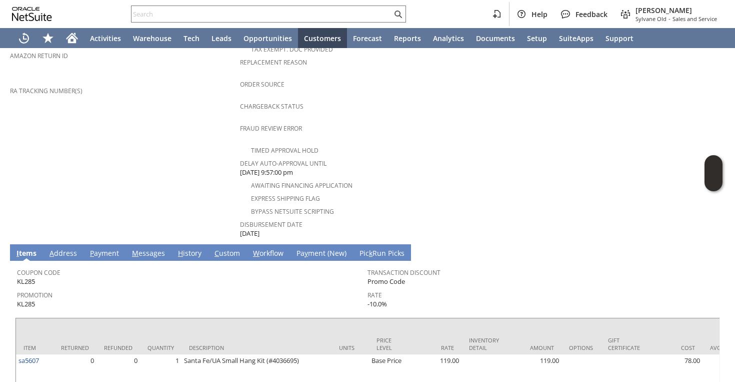
scroll to position [0, 0]
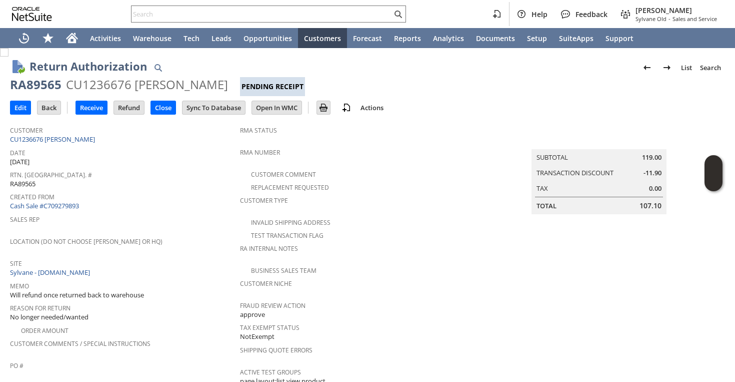
click at [49, 85] on div "RA89565" at bounding box center [36, 85] width 52 height 16
copy div "RA89565"
click at [20, 111] on input "Edit" at bounding box center [21, 107] width 20 height 13
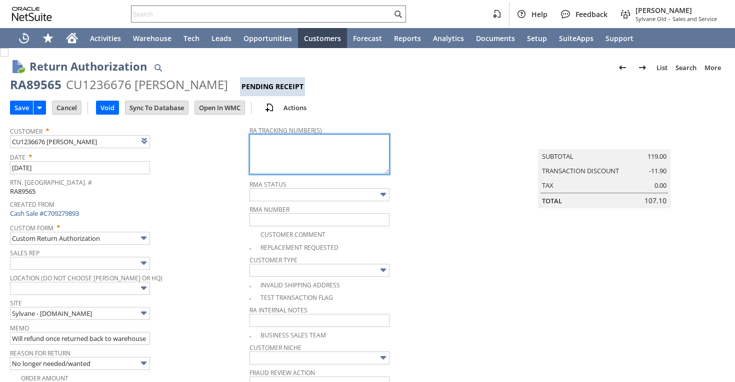
click at [275, 166] on textarea at bounding box center [320, 154] width 140 height 40
click at [277, 147] on textarea at bounding box center [320, 154] width 140 height 40
paste textarea "791930278070"
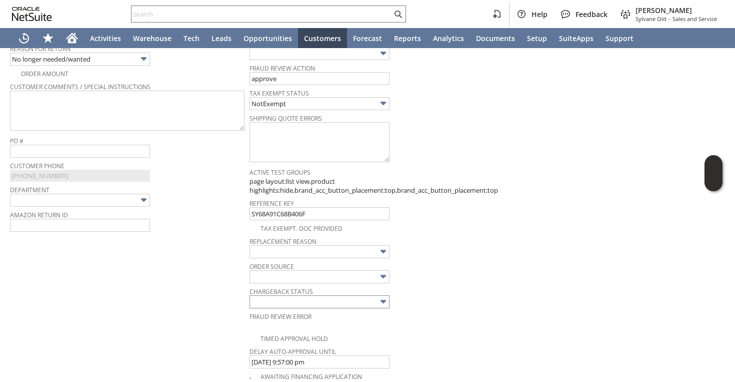
scroll to position [596, 0]
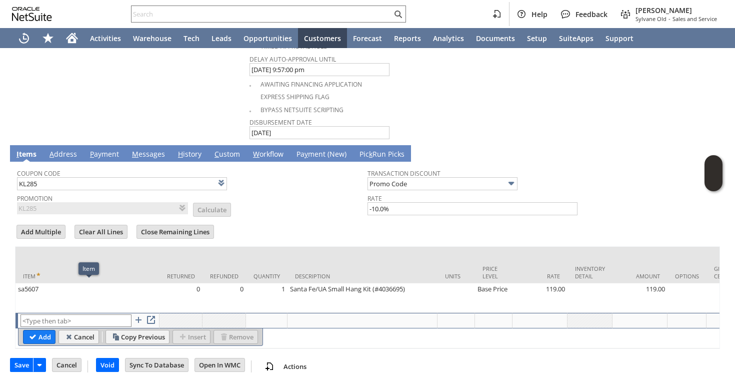
type textarea "791930278070"
click at [66, 317] on input "text" at bounding box center [76, 320] width 111 height 13
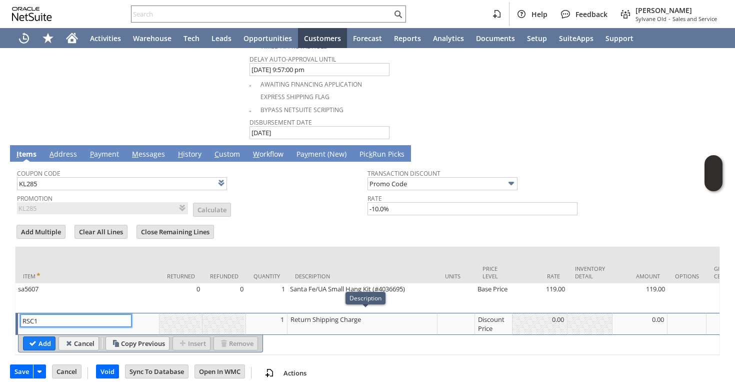
type input "RSC1"
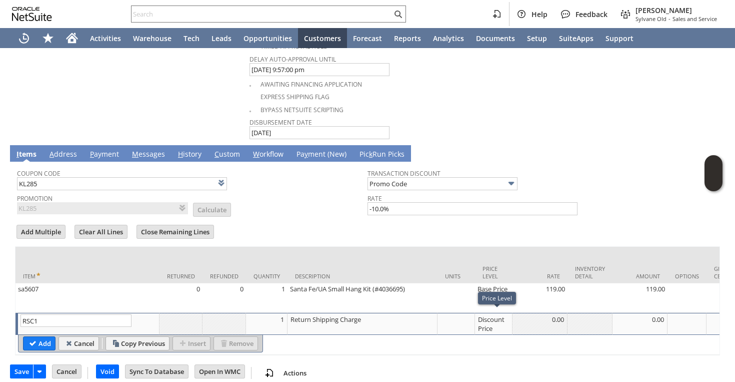
click at [486, 319] on div "Discount Price" at bounding box center [494, 323] width 32 height 19
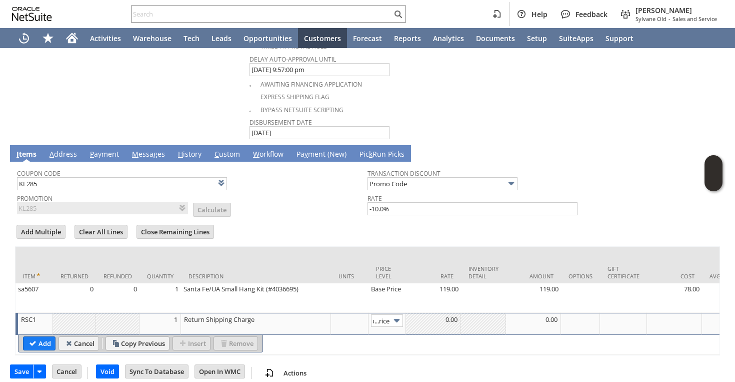
type input "Custom"
click at [433, 319] on div at bounding box center [434, 319] width 50 height 10
type input "-14.05"
click at [34, 340] on input "Add" at bounding box center [40, 343] width 32 height 13
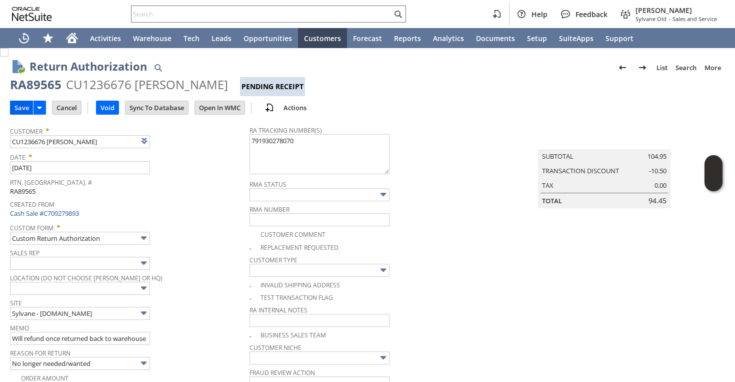
click at [22, 111] on input "Save" at bounding box center [22, 107] width 23 height 13
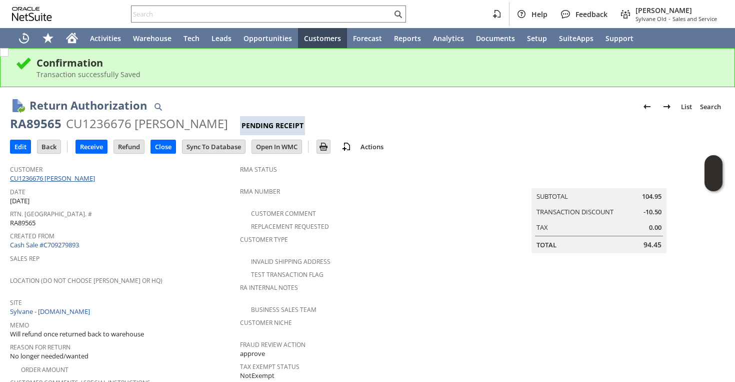
click at [66, 178] on link "CU1236676 [PERSON_NAME]" at bounding box center [54, 178] width 88 height 9
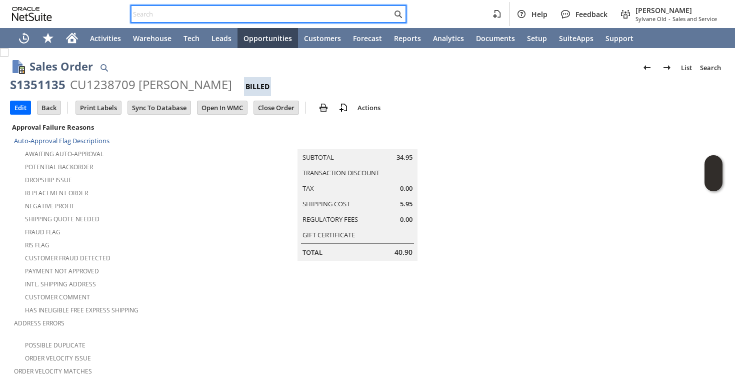
type input "9145821049"
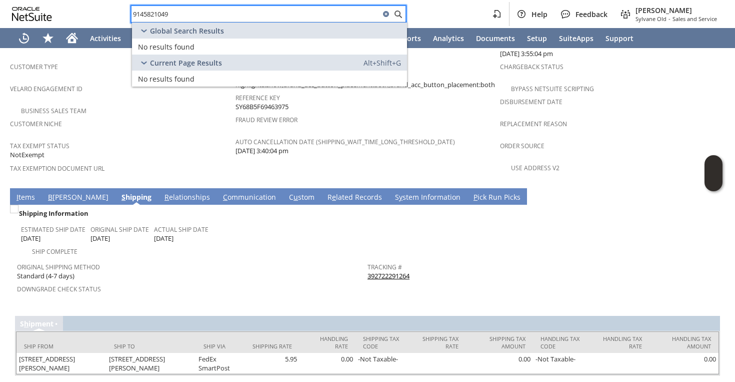
click at [302, 11] on input "9145821049" at bounding box center [256, 14] width 249 height 12
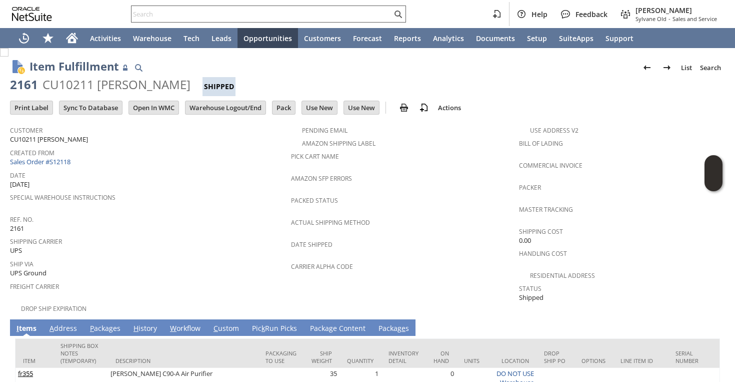
click at [281, 13] on input "text" at bounding box center [262, 14] width 261 height 12
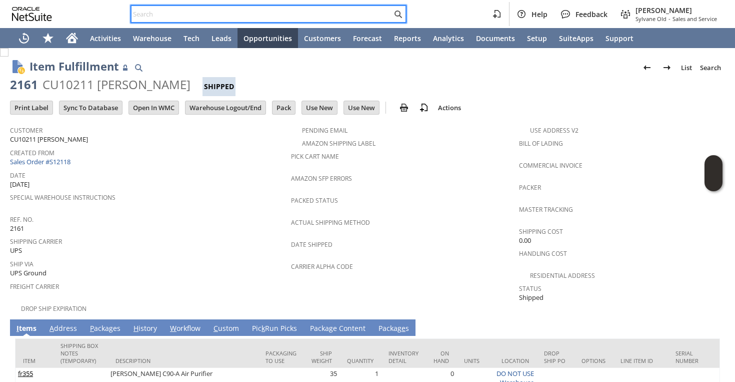
paste input "[PERSON_NAME]"
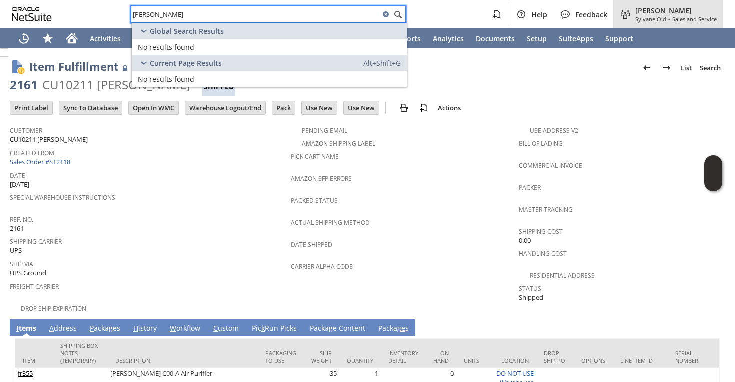
type input "[PERSON_NAME]"
click at [662, 18] on span "Sylvane Old" at bounding box center [651, 19] width 31 height 8
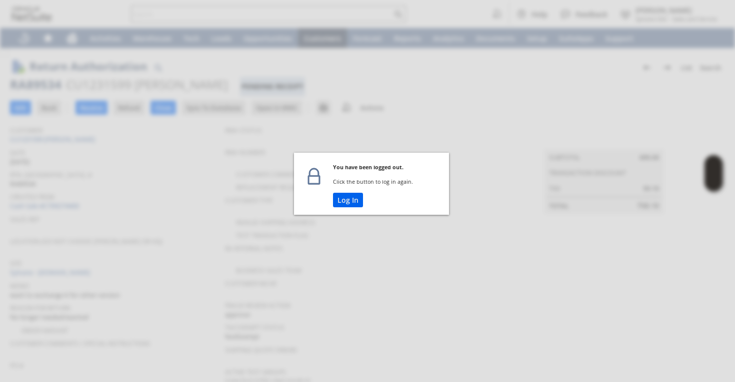
click at [348, 203] on button "Log In" at bounding box center [348, 200] width 30 height 15
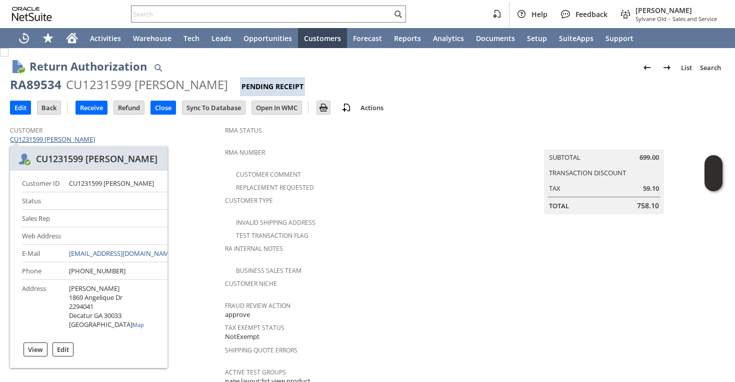
click at [93, 141] on link "CU1231599 [PERSON_NAME]" at bounding box center [54, 139] width 88 height 9
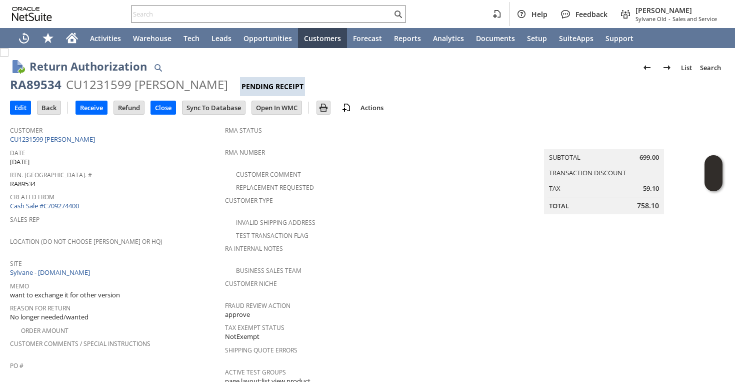
click at [23, 90] on div "RA89534" at bounding box center [36, 85] width 52 height 16
copy div "RA89534"
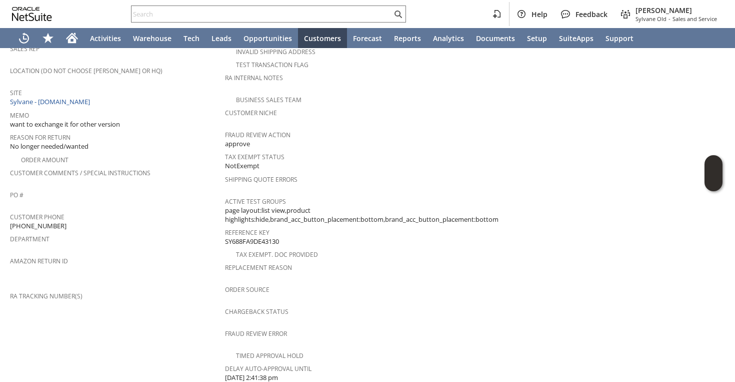
scroll to position [259, 0]
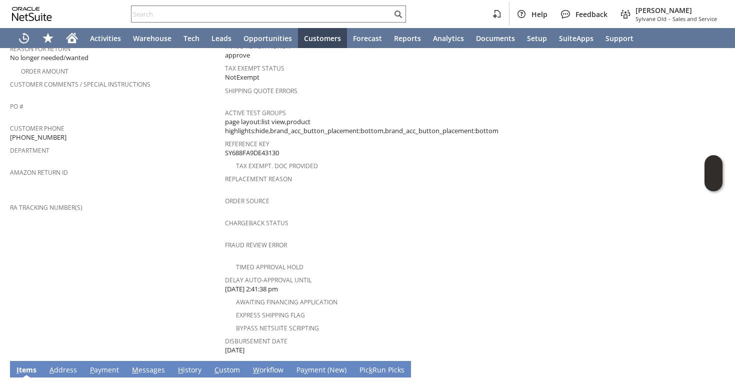
click at [52, 133] on span "[PHONE_NUMBER]" at bounding box center [38, 138] width 57 height 10
copy tbody "[PHONE_NUMBER]"
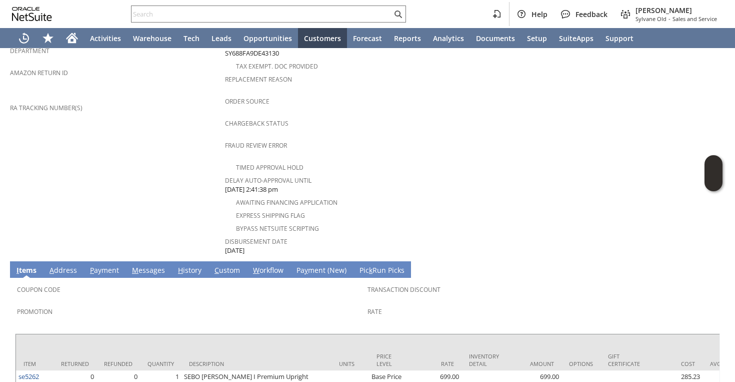
scroll to position [0, 0]
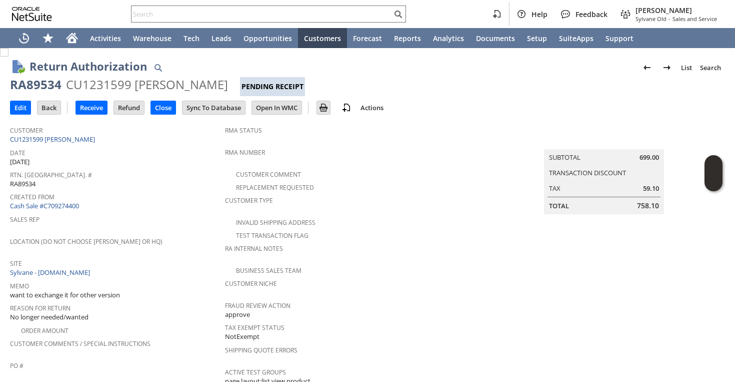
click at [53, 82] on div "RA89534" at bounding box center [36, 85] width 52 height 16
copy div "RA89534"
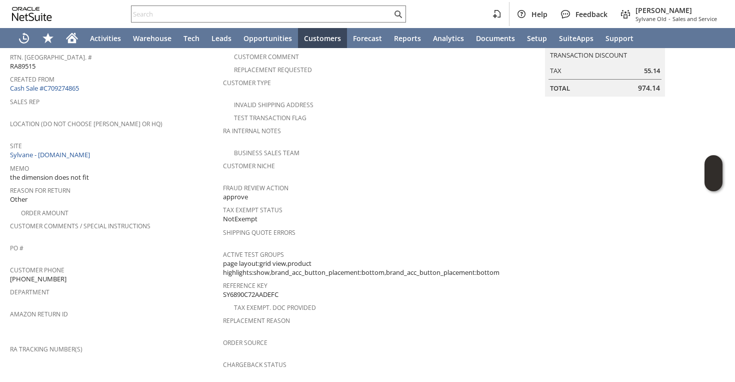
scroll to position [107, 0]
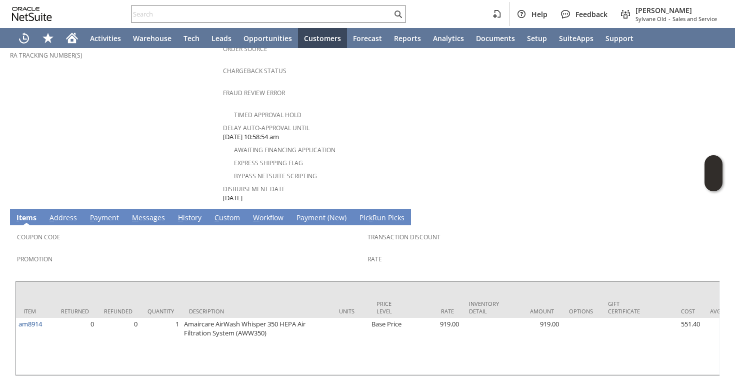
scroll to position [413, 0]
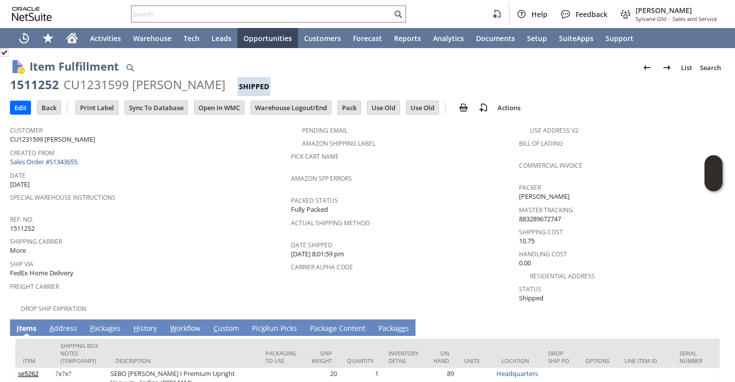
scroll to position [28, 0]
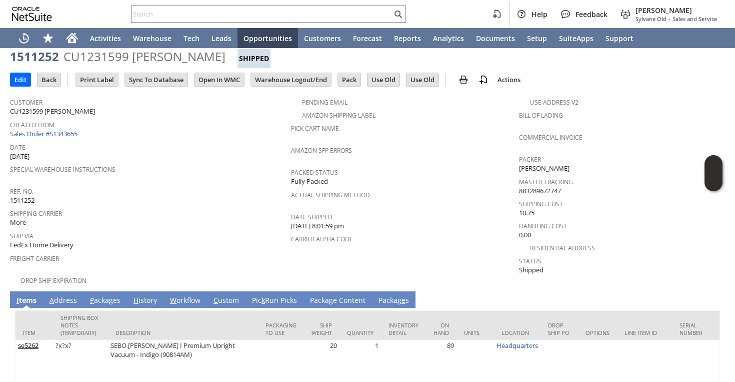
click at [108, 295] on link "P ackages" at bounding box center [106, 300] width 36 height 11
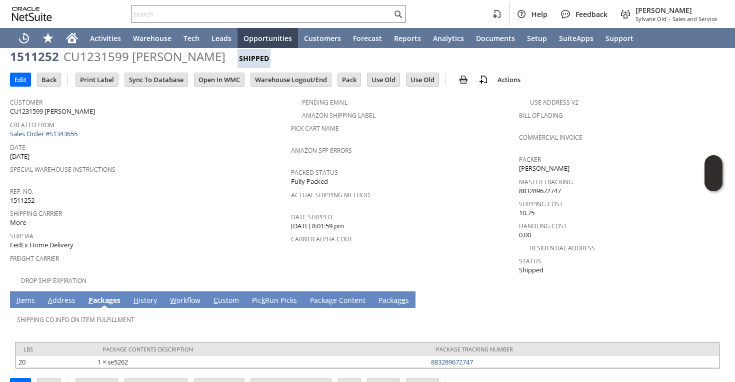
click at [64, 295] on link "A ddress" at bounding box center [62, 300] width 33 height 11
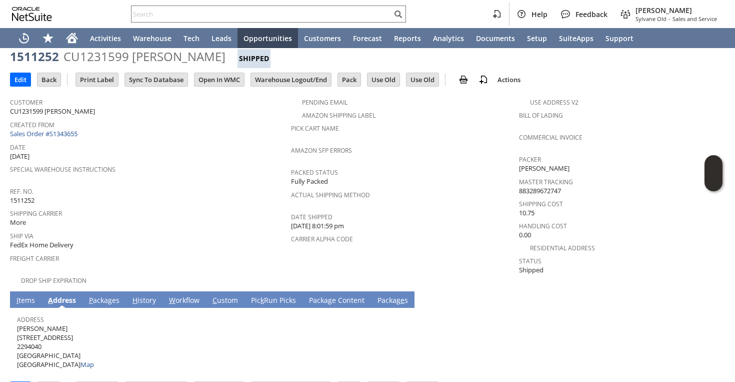
scroll to position [45, 0]
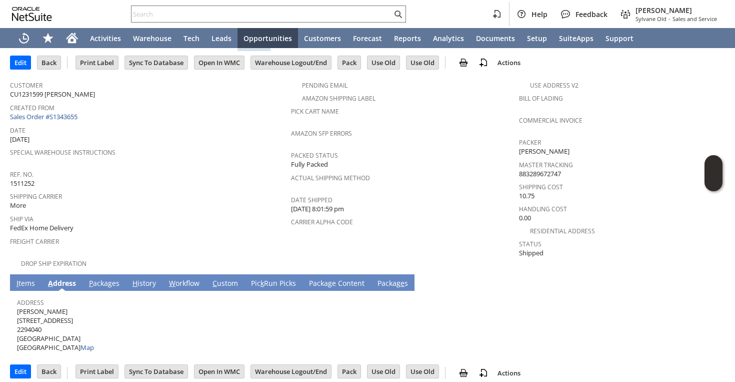
click at [47, 307] on span "Jessica Wolf 1027 Faith Ave SE 2294040 Atlanta GA 30316 United States Map" at bounding box center [55, 330] width 77 height 46
copy span "[PERSON_NAME]"
click at [66, 308] on span "Jessica Wolf 1027 Faith Ave SE 2294040 Atlanta GA 30316 United States Map" at bounding box center [55, 330] width 77 height 46
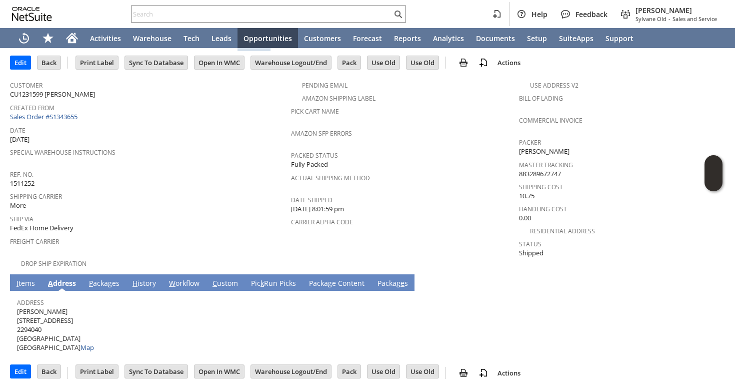
click at [66, 308] on span "Jessica Wolf 1027 Faith Ave SE 2294040 Atlanta GA 30316 United States Map" at bounding box center [55, 330] width 77 height 46
copy span "[STREET_ADDRESS]"
click at [59, 329] on span "Jessica Wolf 1027 Faith Ave SE 2294040 Atlanta GA 30316 United States Map" at bounding box center [55, 330] width 77 height 46
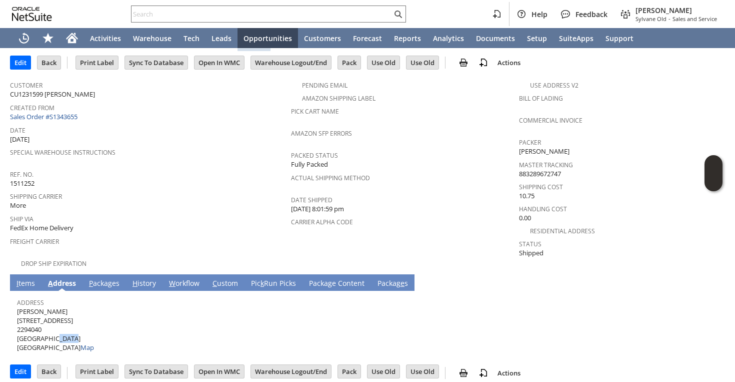
copy span "30316"
click at [101, 278] on link "P ackages" at bounding box center [105, 283] width 36 height 11
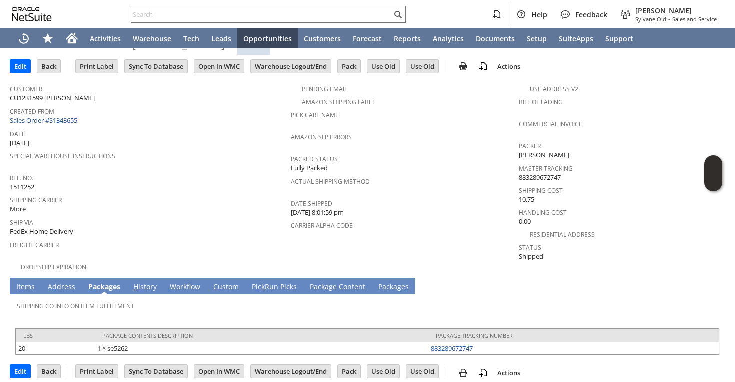
click at [25, 282] on link "I tems" at bounding box center [26, 287] width 24 height 11
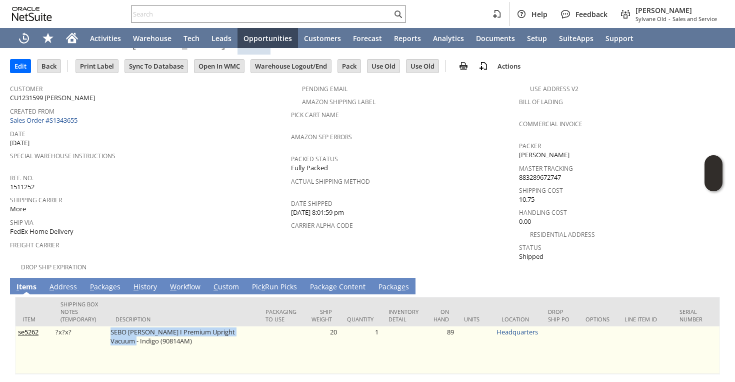
drag, startPoint x: 108, startPoint y: 323, endPoint x: 257, endPoint y: 323, distance: 148.5
click at [257, 326] on td "SEBO FELIX I Premium Upright Vacuum - Indigo (90814AM)" at bounding box center [183, 350] width 150 height 48
copy td "SEBO FELIX I Premium Upright Vacuum - Indigo"
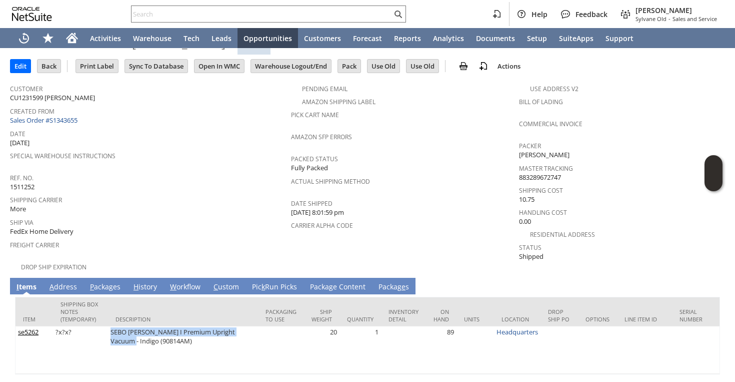
click at [112, 282] on link "P ackages" at bounding box center [106, 287] width 36 height 11
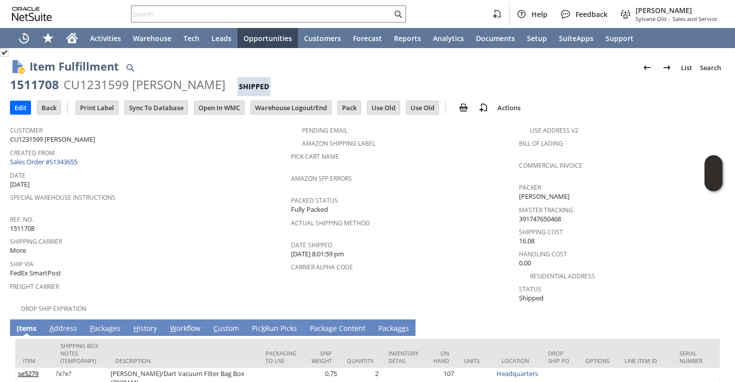
scroll to position [20, 0]
